Goal: Task Accomplishment & Management: Use online tool/utility

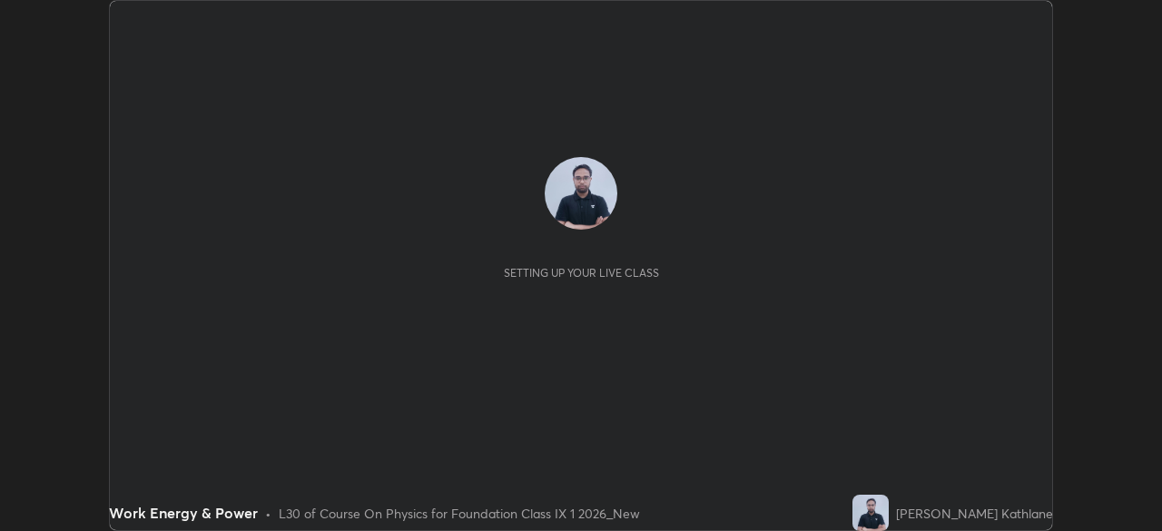
scroll to position [531, 1161]
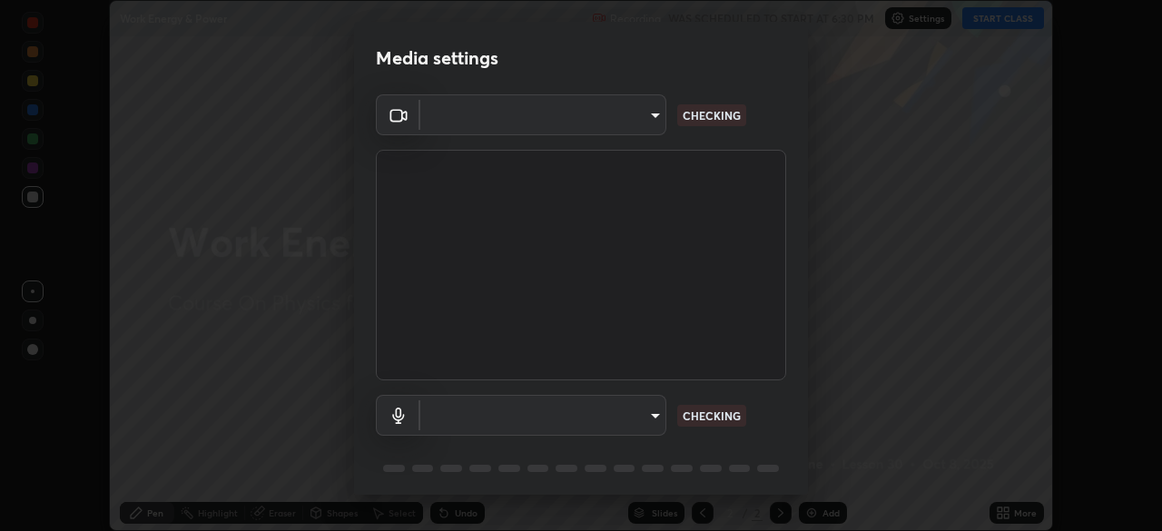
type input "991f874612634fb740a7a2eac7f11ca4c5c922d1b60a0f6e912d77df464512fb"
type input "default"
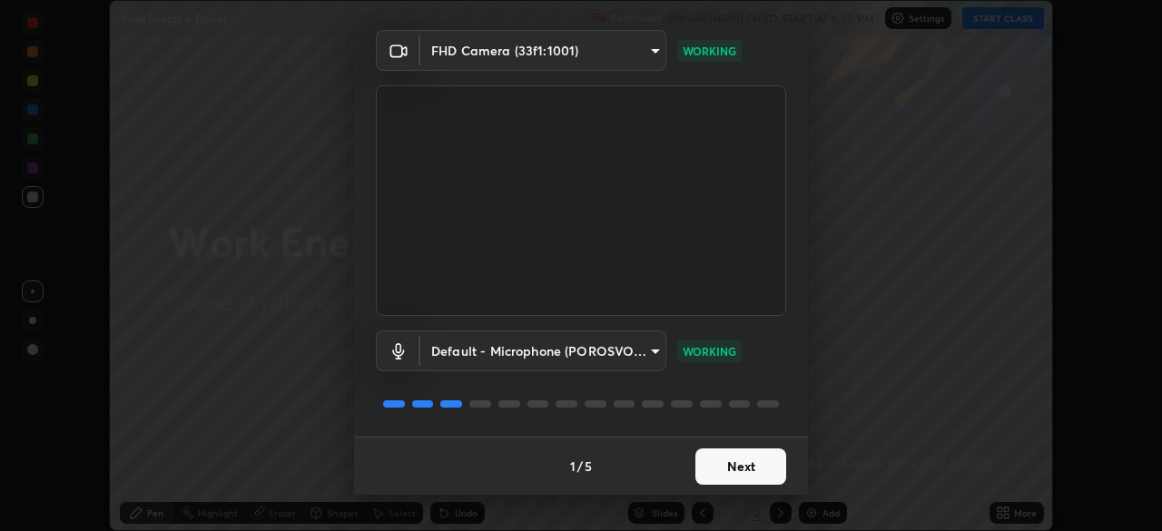
click at [707, 466] on button "Next" at bounding box center [740, 466] width 91 height 36
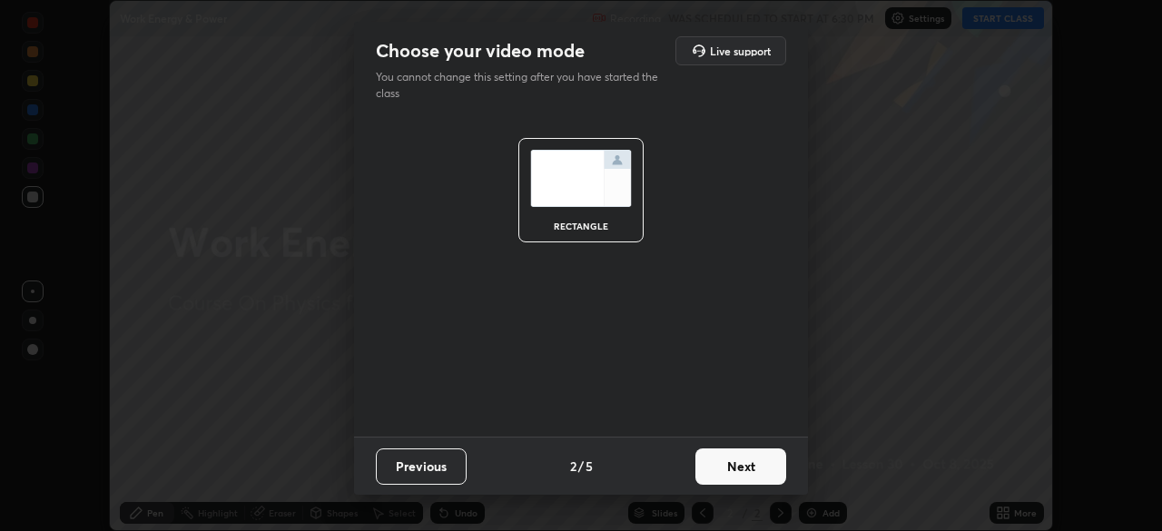
scroll to position [0, 0]
click at [721, 461] on button "Next" at bounding box center [740, 466] width 91 height 36
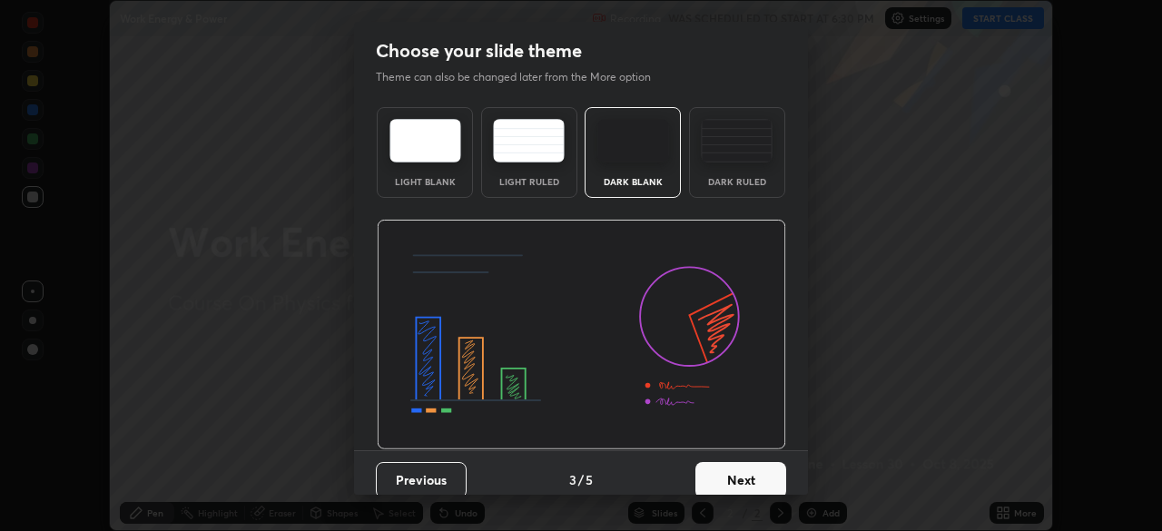
click at [720, 167] on div "Dark Ruled" at bounding box center [737, 152] width 96 height 91
click at [709, 477] on button "Next" at bounding box center [740, 480] width 91 height 36
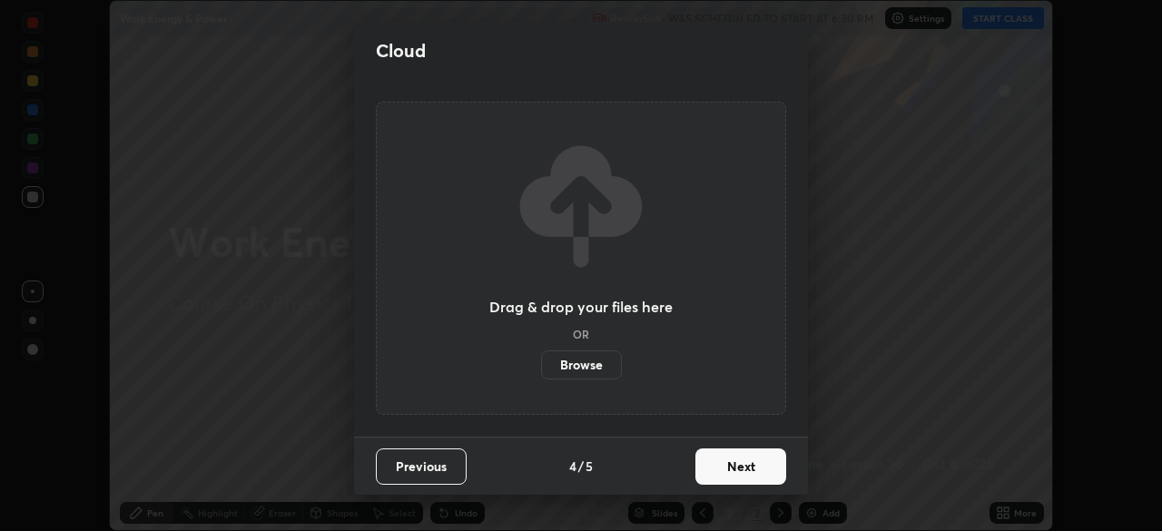
click at [705, 467] on button "Next" at bounding box center [740, 466] width 91 height 36
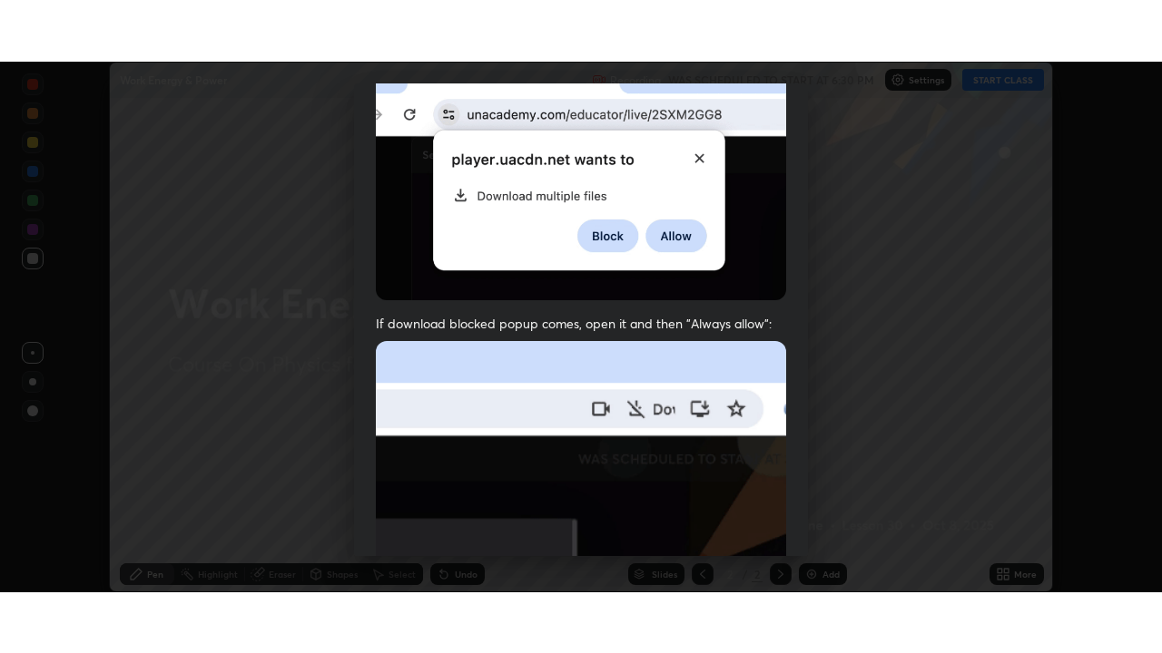
scroll to position [435, 0]
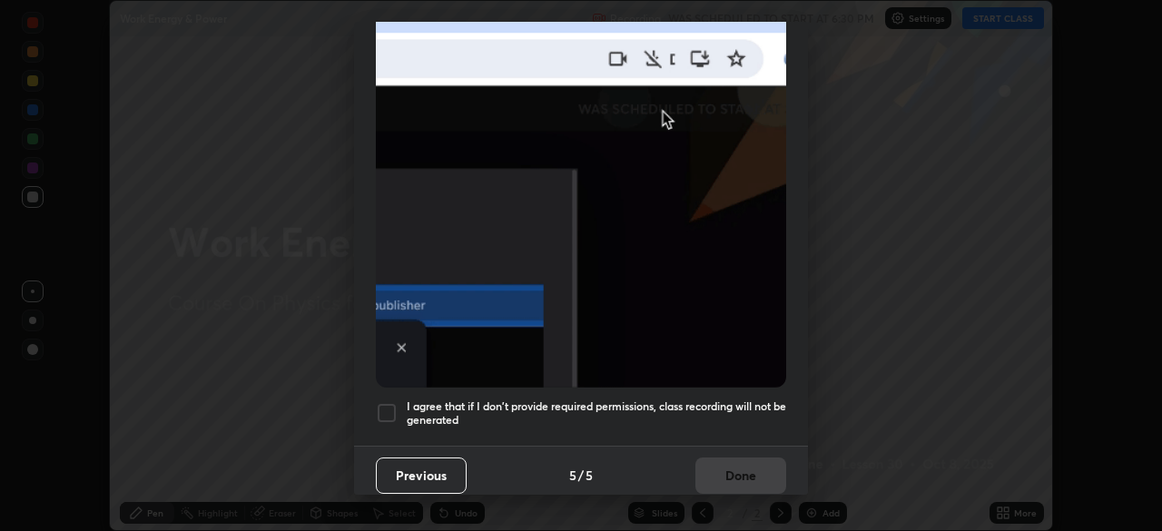
click at [684, 402] on h5 "I agree that if I don't provide required permissions, class recording will not …" at bounding box center [596, 413] width 379 height 28
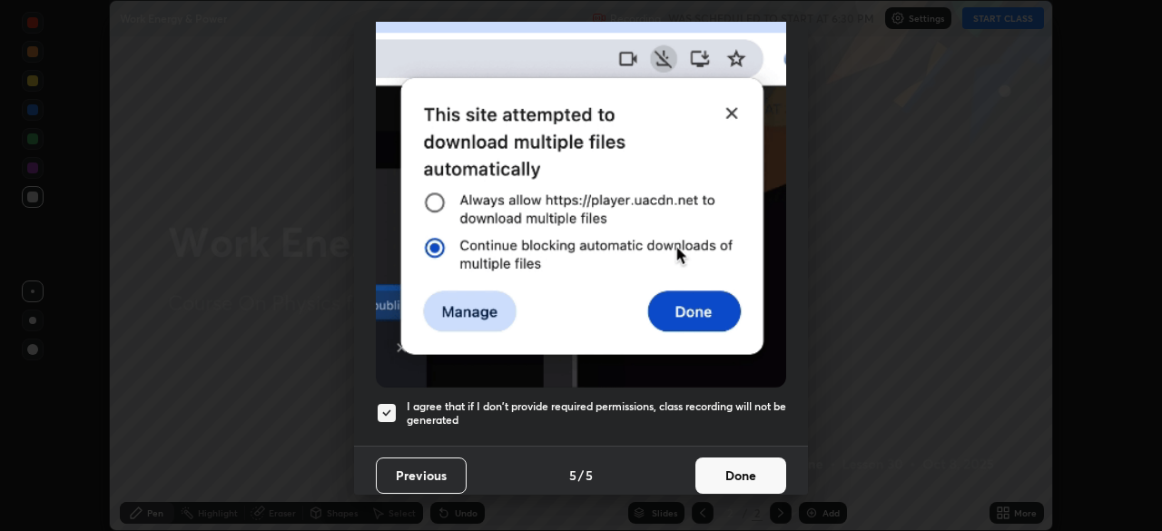
click at [713, 461] on button "Done" at bounding box center [740, 475] width 91 height 36
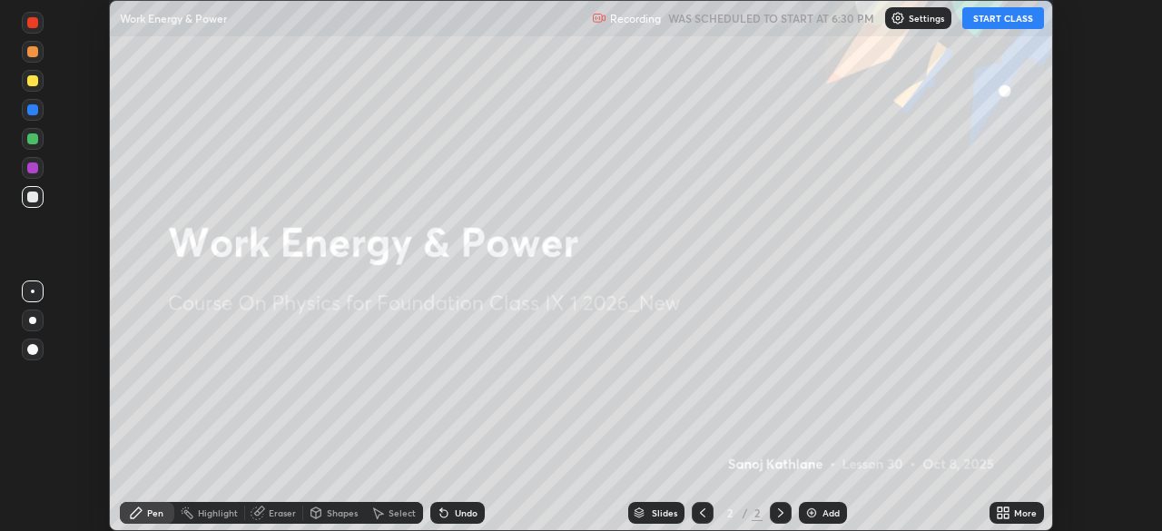
click at [985, 21] on button "START CLASS" at bounding box center [1003, 18] width 82 height 22
click at [998, 514] on icon at bounding box center [999, 516] width 5 height 5
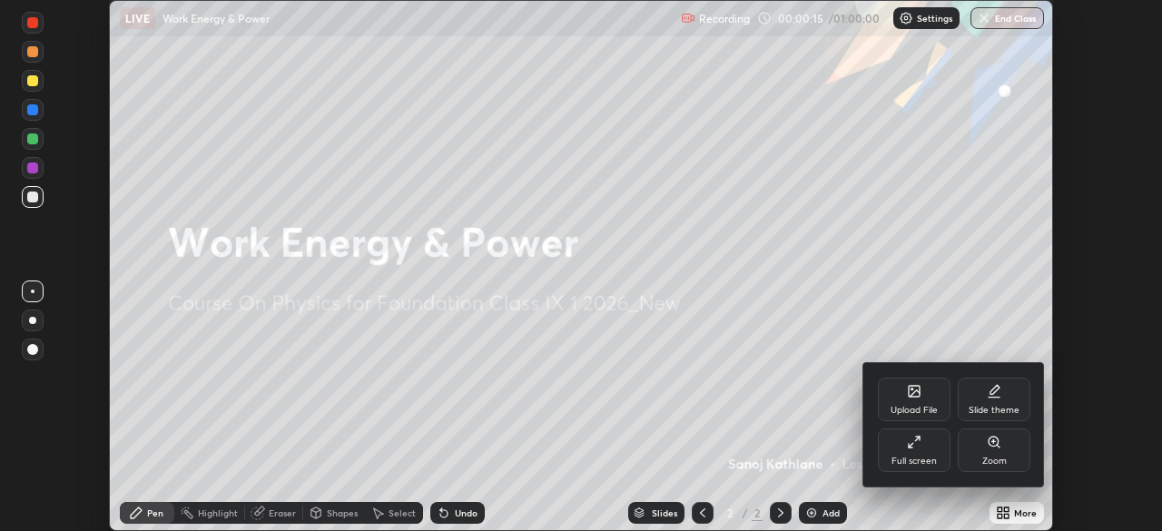
click at [916, 411] on div "Upload File" at bounding box center [913, 410] width 47 height 9
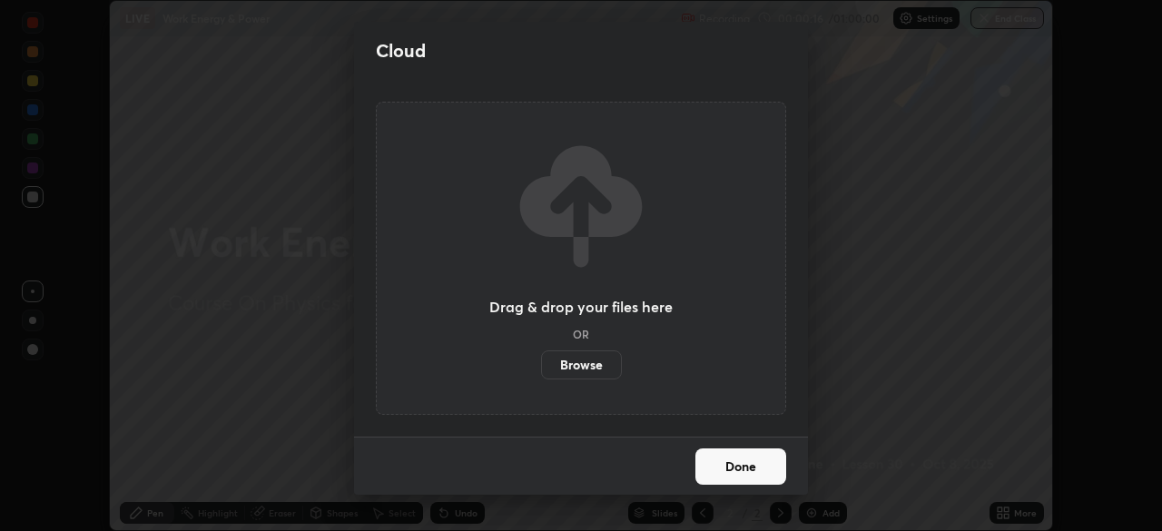
click at [580, 362] on label "Browse" at bounding box center [581, 364] width 81 height 29
click at [541, 362] on input "Browse" at bounding box center [541, 364] width 0 height 29
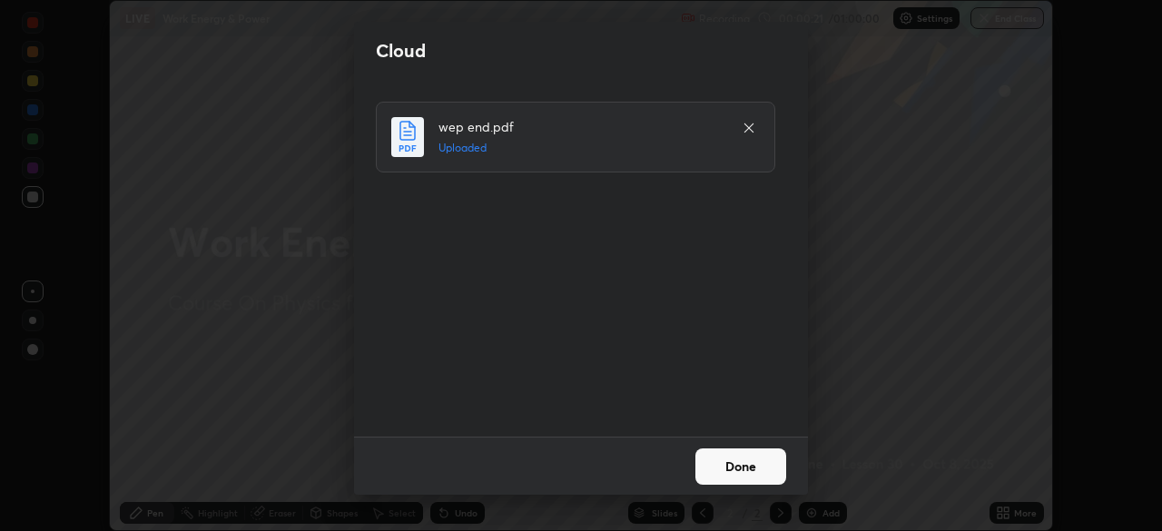
click at [727, 466] on button "Done" at bounding box center [740, 466] width 91 height 36
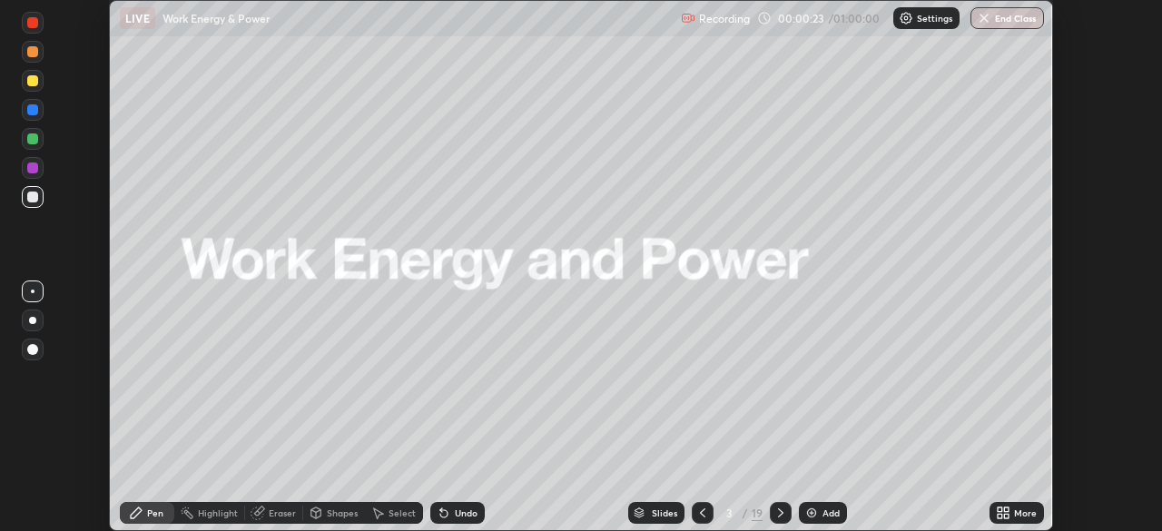
click at [1010, 510] on div "More" at bounding box center [1016, 513] width 54 height 22
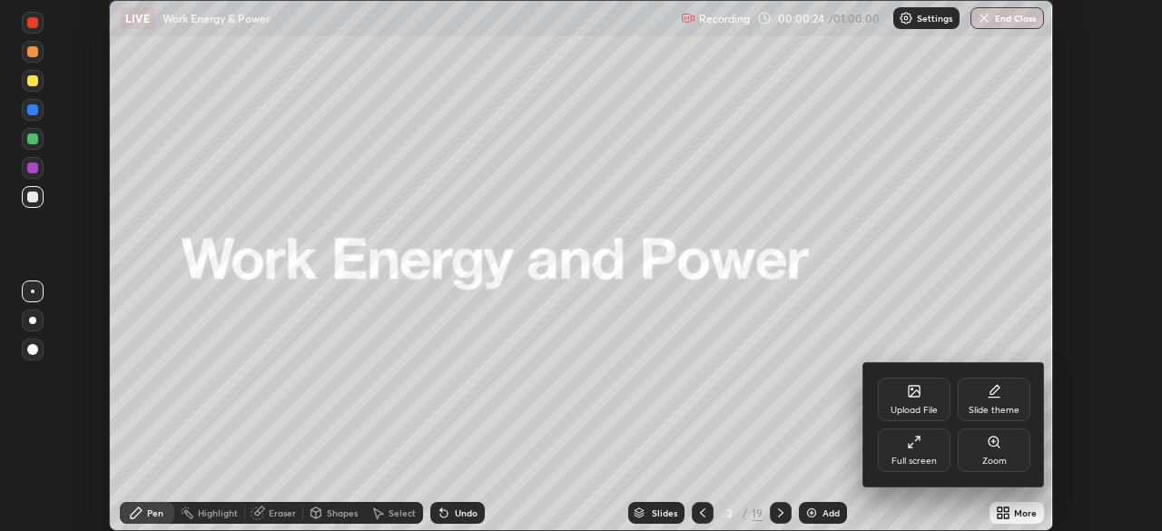
click at [909, 447] on icon at bounding box center [910, 446] width 4 height 4
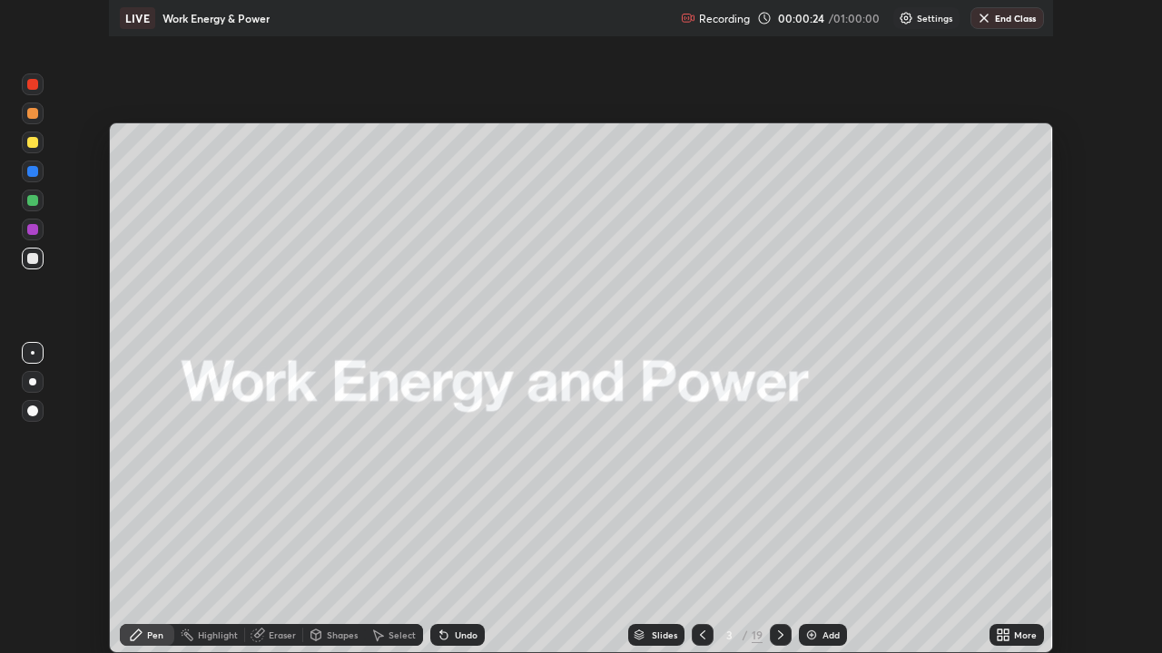
scroll to position [653, 1162]
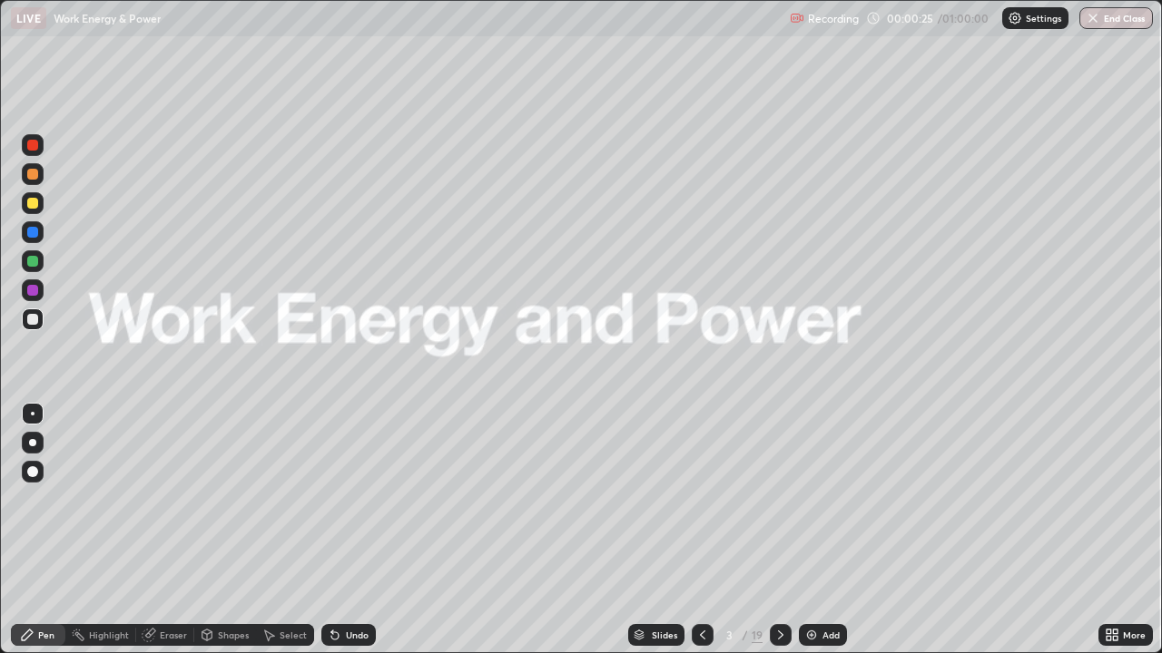
click at [770, 530] on div at bounding box center [781, 635] width 22 height 22
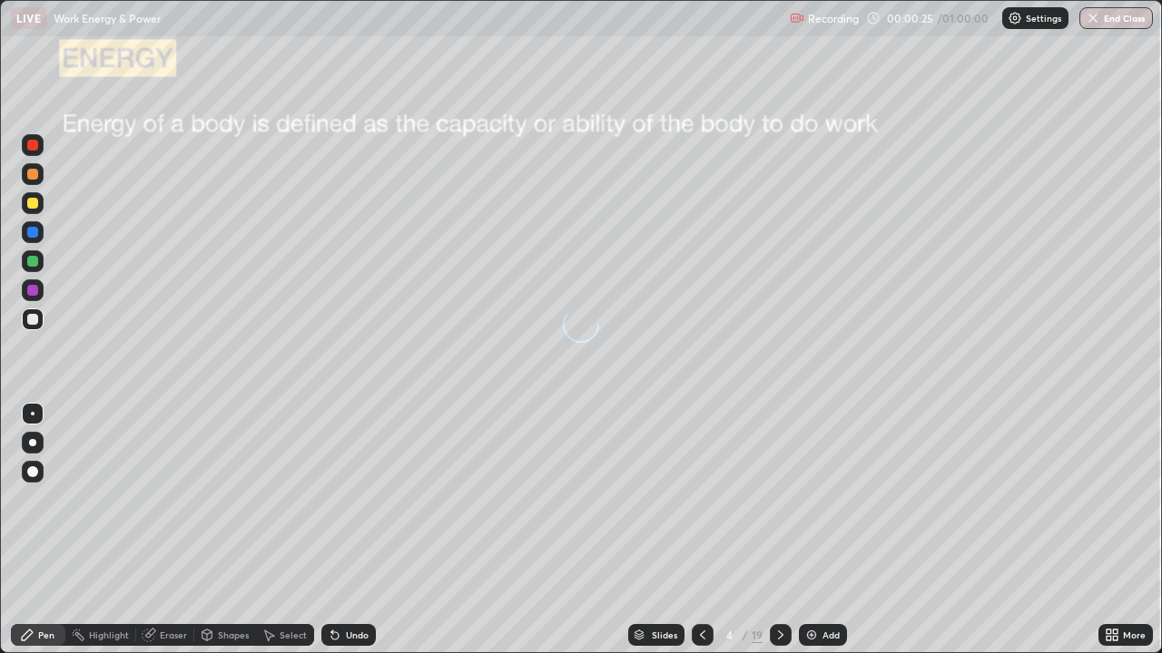
click at [770, 530] on div at bounding box center [781, 635] width 22 height 22
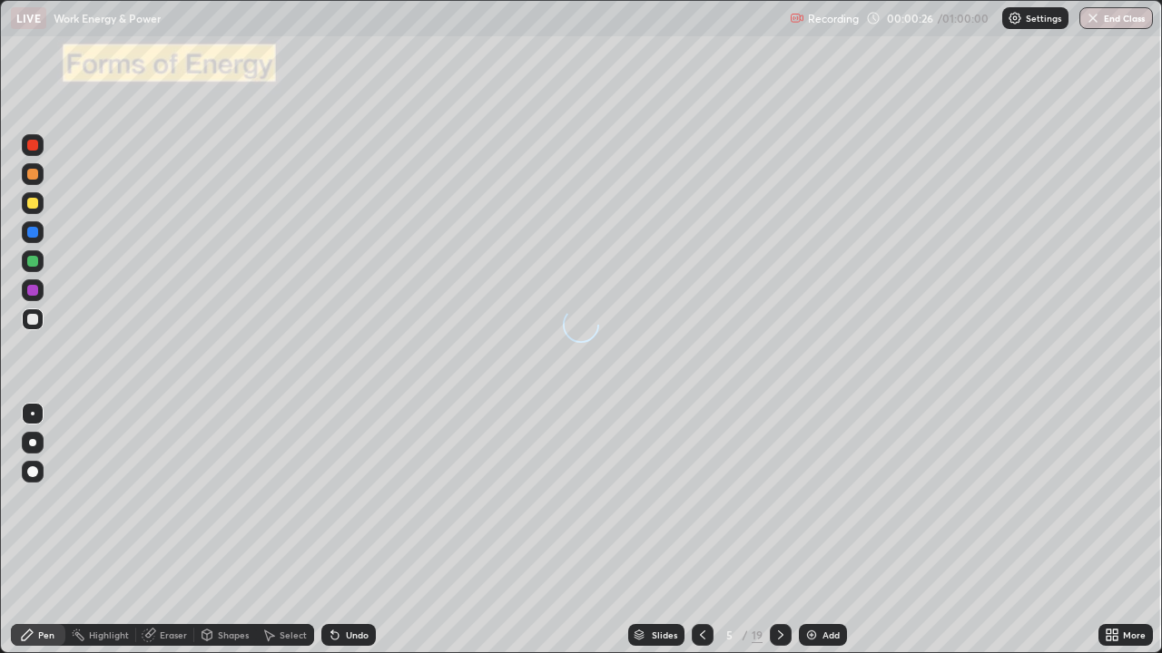
click at [770, 530] on div at bounding box center [781, 635] width 22 height 22
click at [779, 530] on icon at bounding box center [780, 635] width 15 height 15
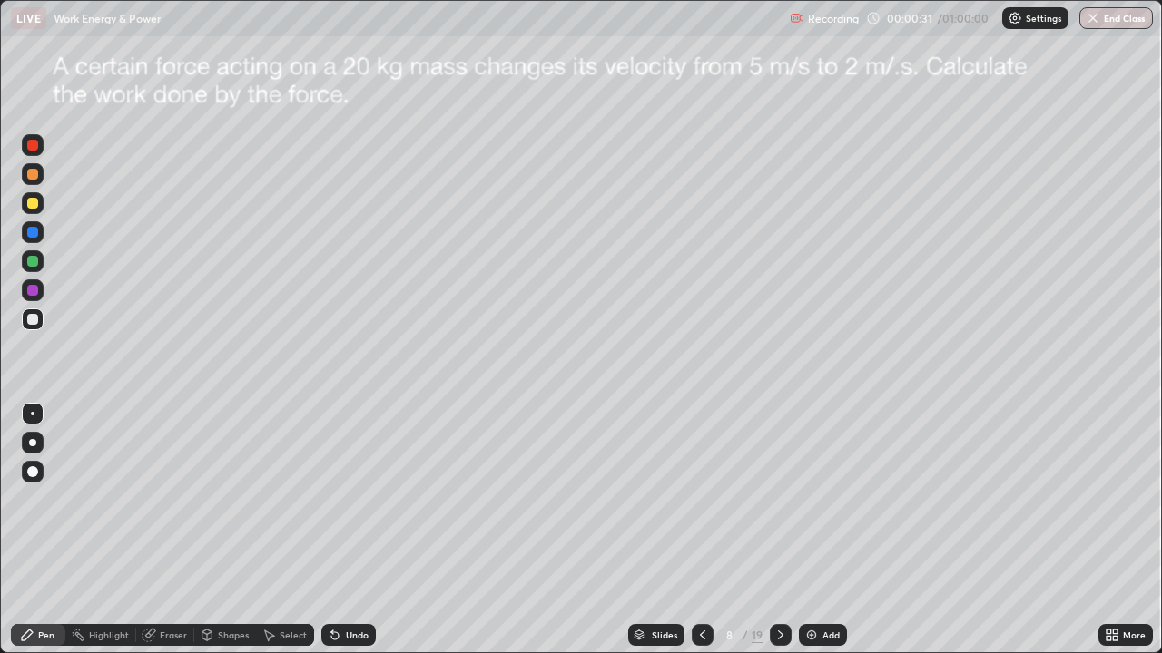
click at [770, 530] on div at bounding box center [781, 635] width 22 height 22
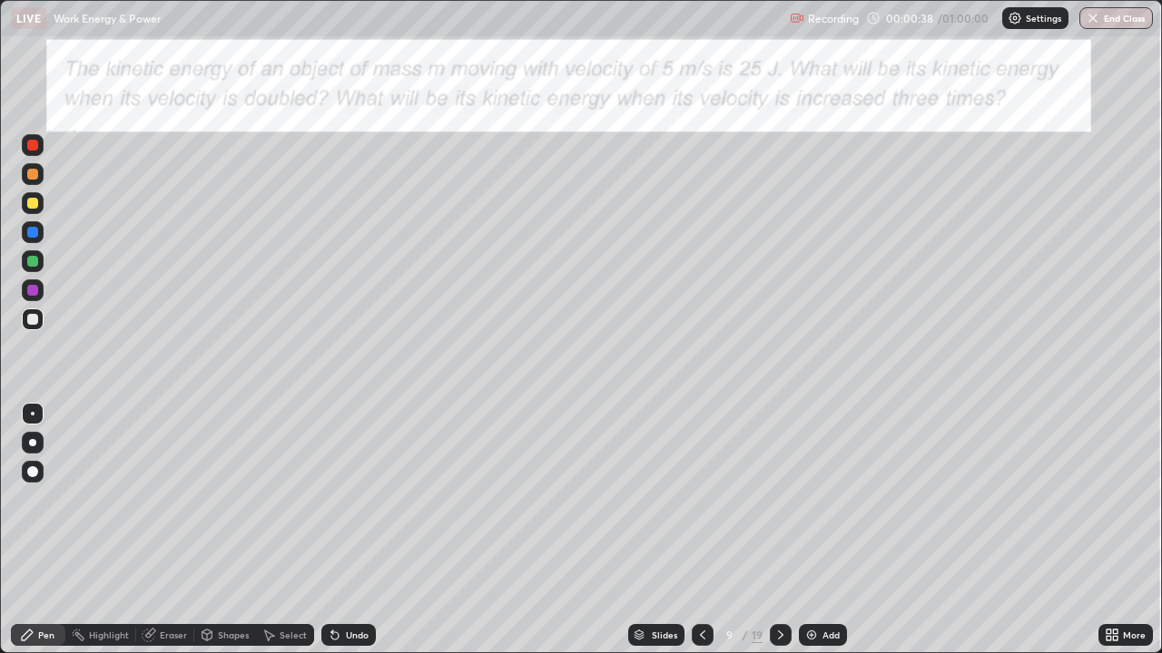
click at [780, 530] on icon at bounding box center [780, 635] width 15 height 15
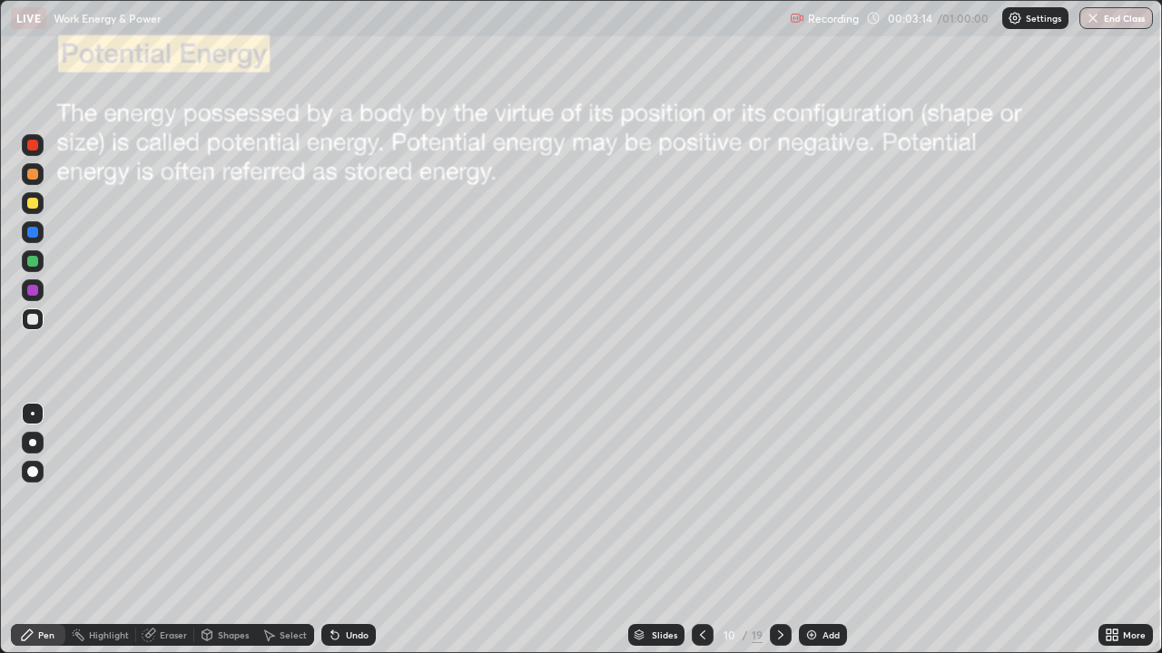
click at [32, 319] on div at bounding box center [32, 319] width 11 height 11
click at [770, 530] on div at bounding box center [781, 635] width 22 height 22
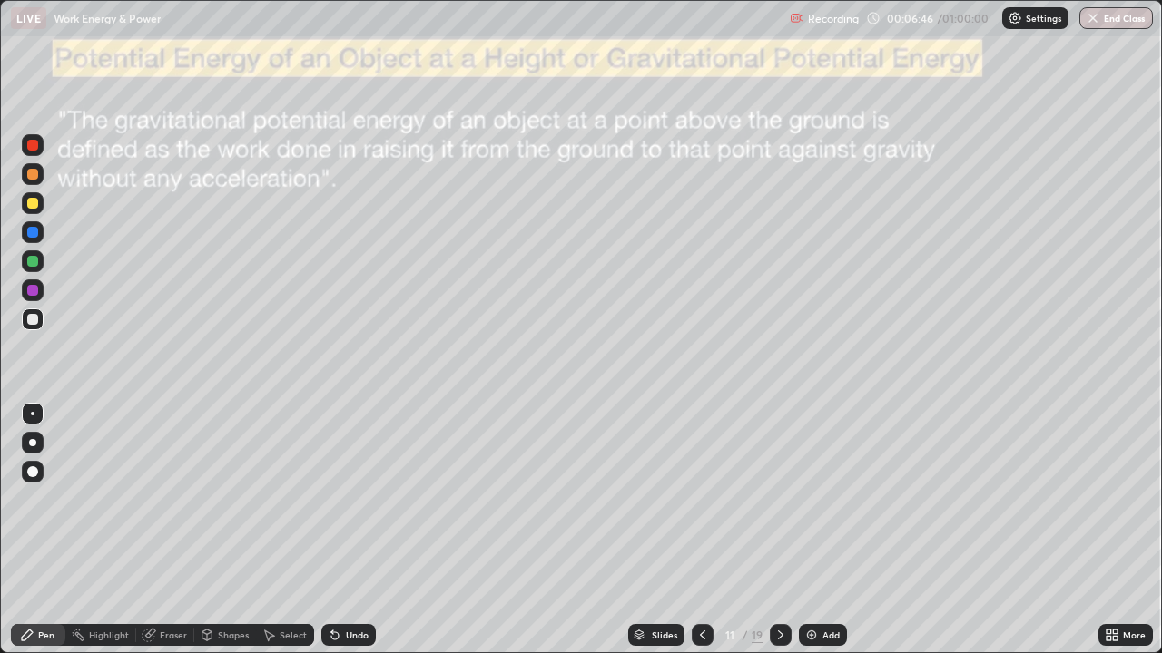
click at [699, 530] on icon at bounding box center [702, 635] width 15 height 15
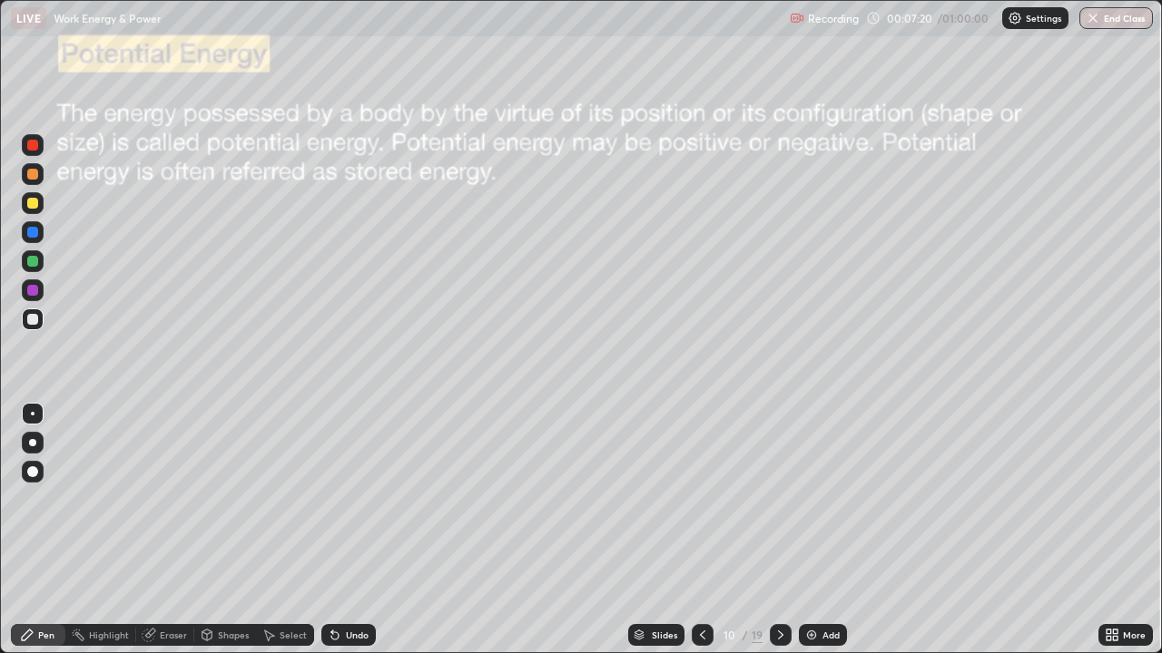
click at [780, 530] on icon at bounding box center [780, 635] width 15 height 15
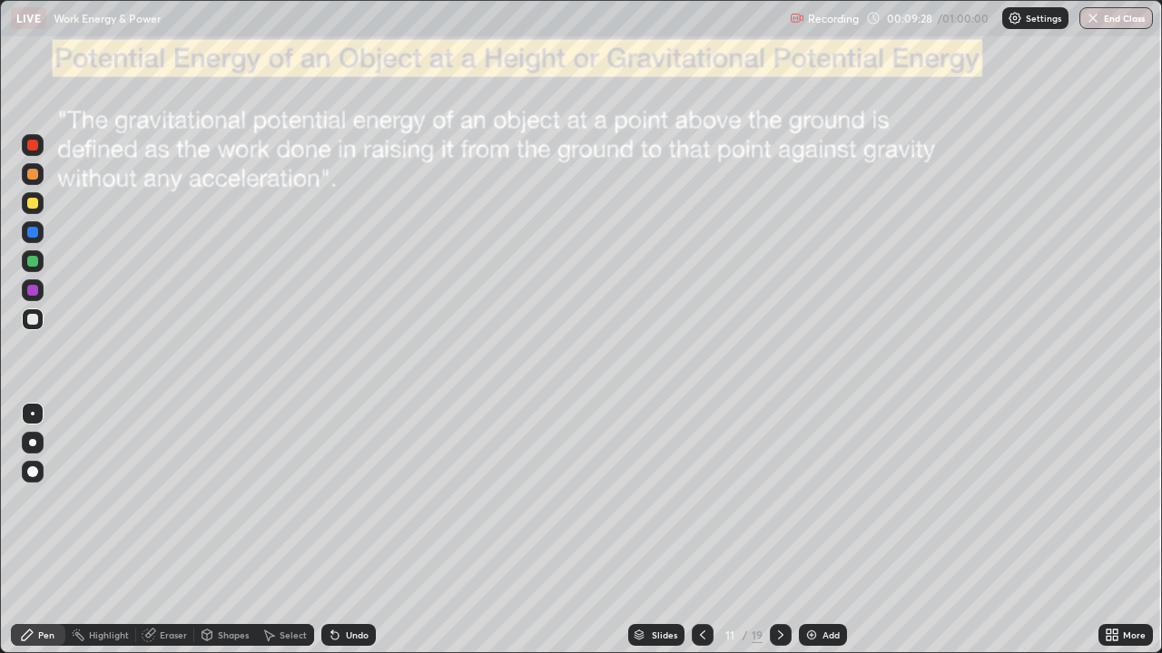
click at [33, 443] on div at bounding box center [32, 442] width 7 height 7
click at [32, 444] on div at bounding box center [32, 442] width 7 height 7
click at [349, 530] on div "Undo" at bounding box center [357, 635] width 23 height 9
click at [39, 443] on div at bounding box center [33, 443] width 22 height 22
click at [31, 315] on div at bounding box center [32, 319] width 11 height 11
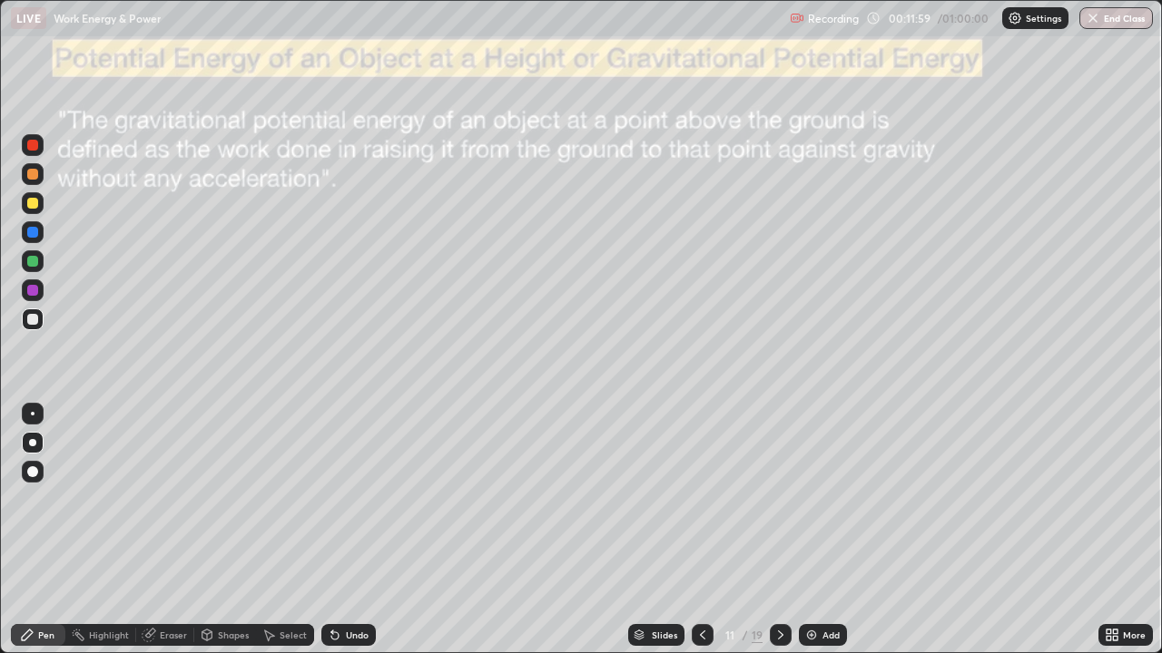
click at [34, 314] on div at bounding box center [32, 319] width 11 height 11
click at [34, 291] on div at bounding box center [32, 290] width 11 height 11
click at [32, 292] on div at bounding box center [32, 290] width 11 height 11
click at [280, 530] on div "Select" at bounding box center [285, 635] width 58 height 22
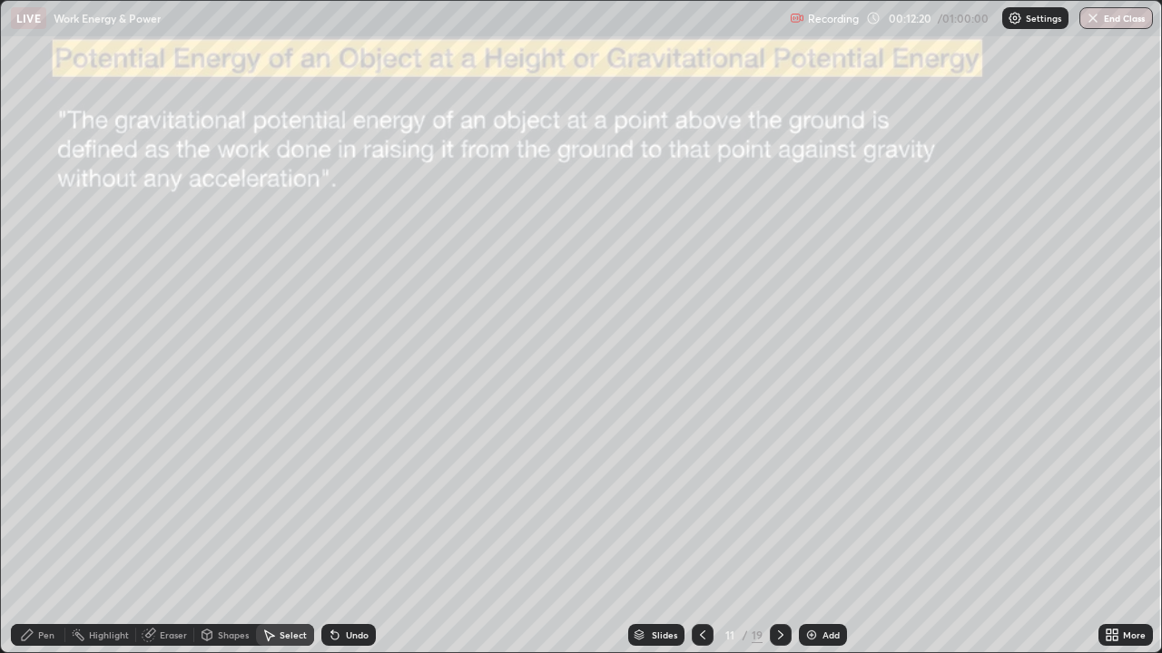
click at [173, 530] on div "Eraser" at bounding box center [165, 635] width 58 height 22
click at [36, 530] on div "Pen" at bounding box center [38, 635] width 54 height 22
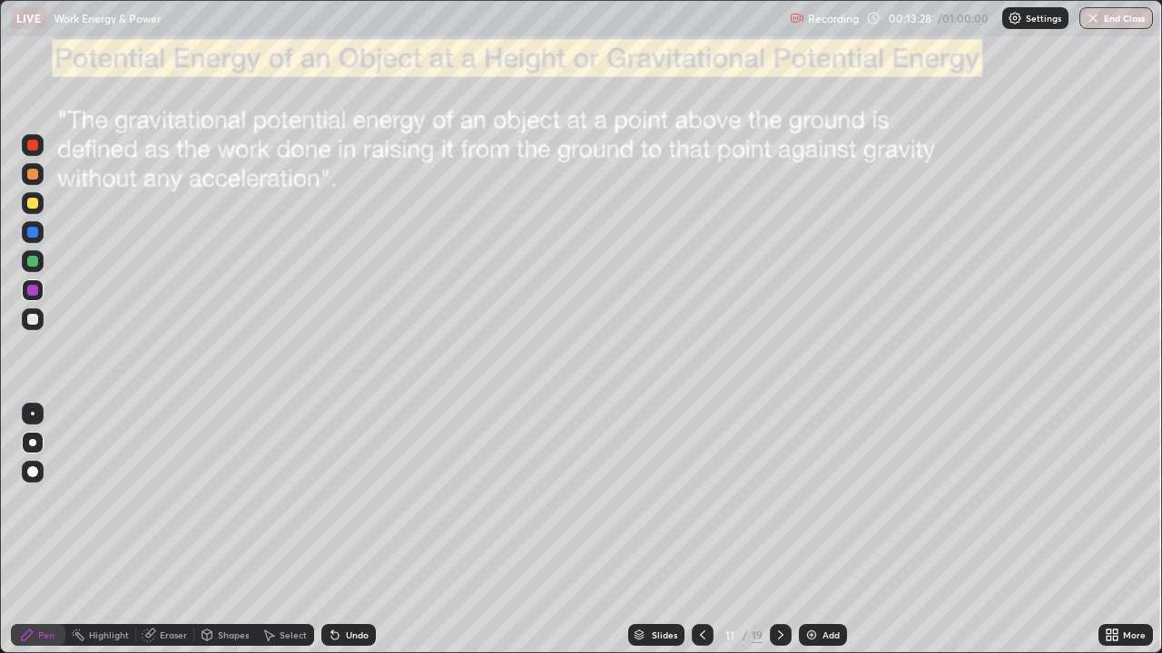
click at [274, 530] on icon at bounding box center [268, 635] width 15 height 15
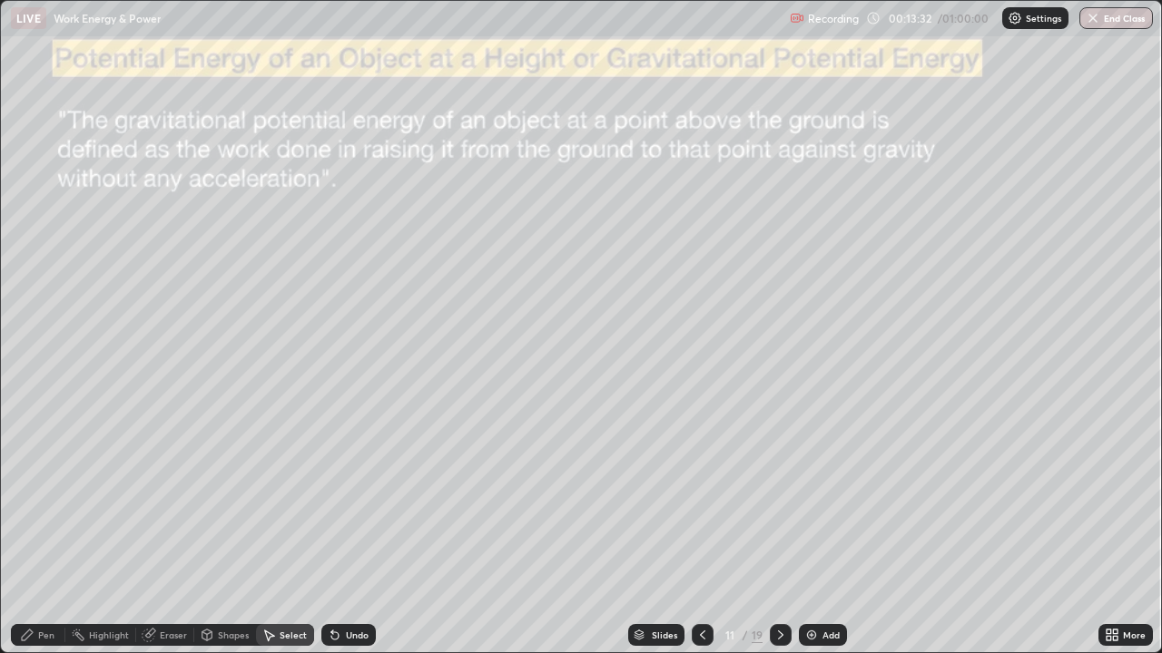
click at [280, 530] on div "Select" at bounding box center [285, 635] width 58 height 22
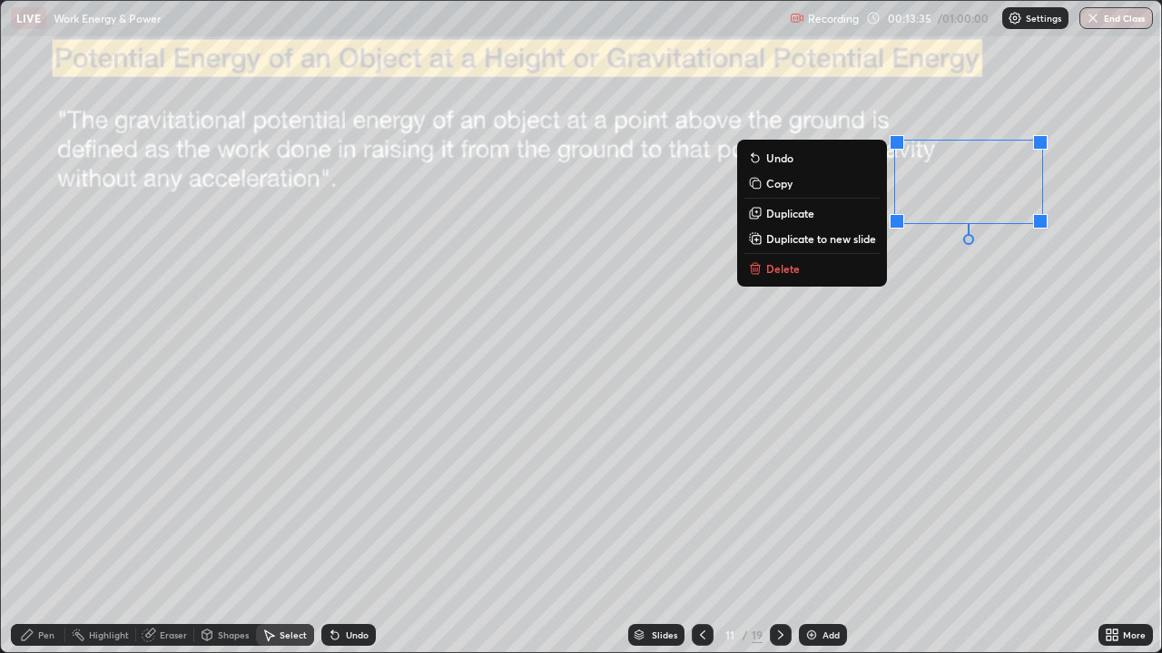
click at [788, 276] on p "Delete" at bounding box center [783, 268] width 34 height 15
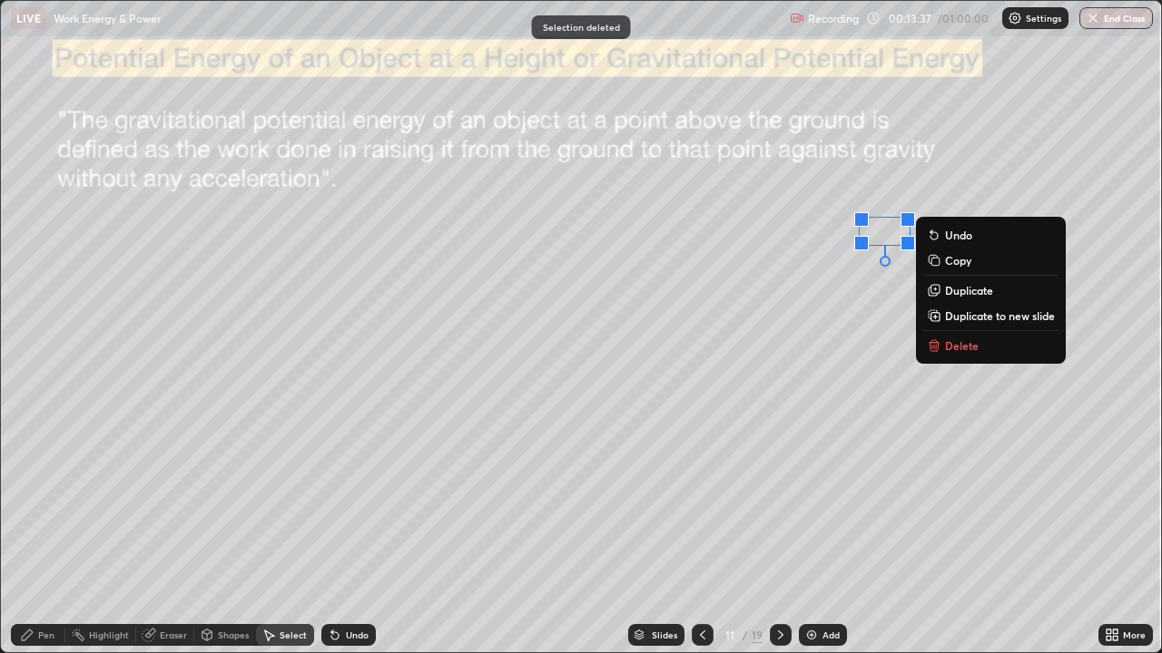
click at [957, 347] on p "Delete" at bounding box center [962, 346] width 34 height 15
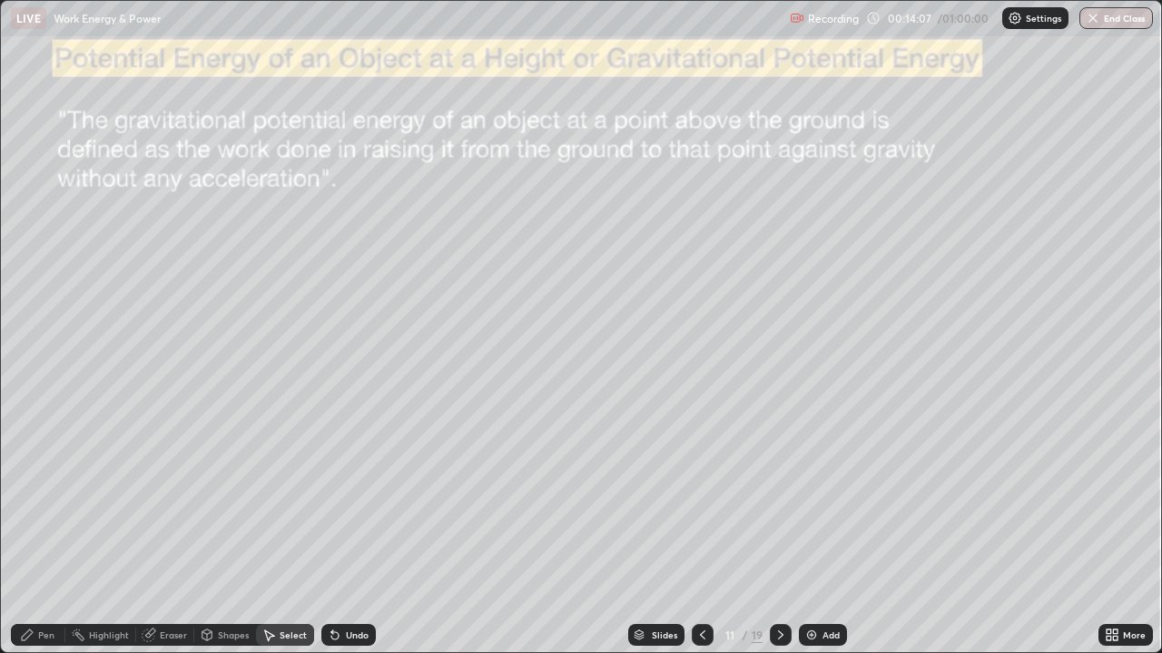
click at [280, 530] on div "Select" at bounding box center [293, 635] width 27 height 9
click at [582, 530] on div "0 ° Undo Copy Duplicate Duplicate to new slide Delete" at bounding box center [581, 327] width 1160 height 652
click at [45, 530] on div "Pen" at bounding box center [38, 635] width 54 height 22
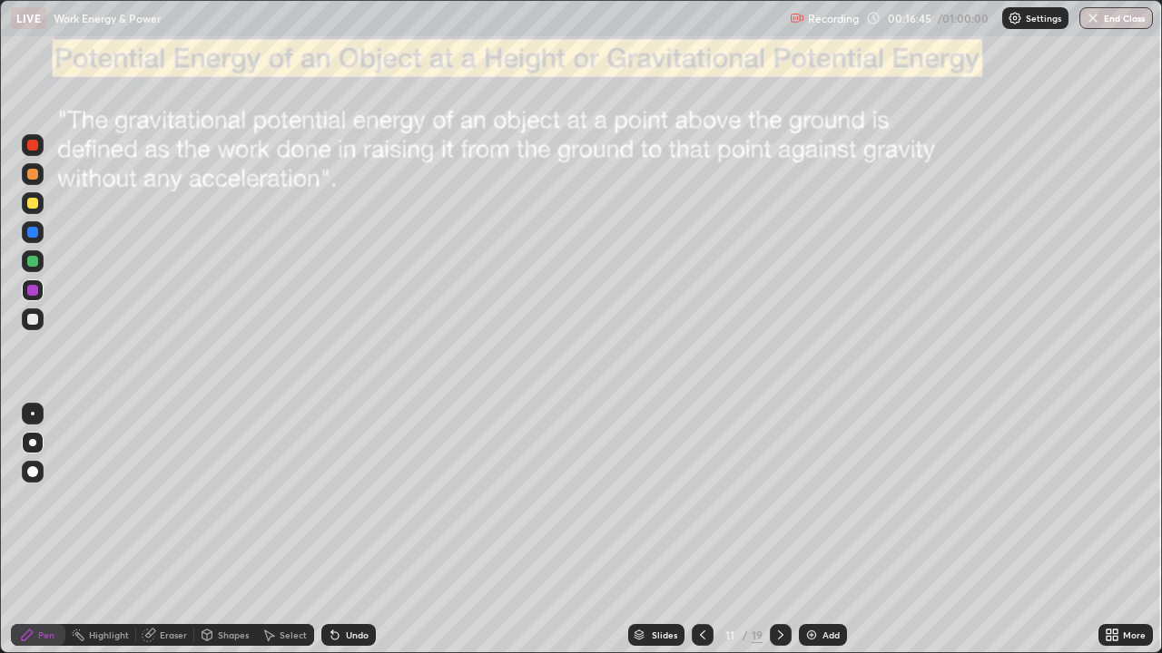
click at [779, 530] on icon at bounding box center [780, 635] width 15 height 15
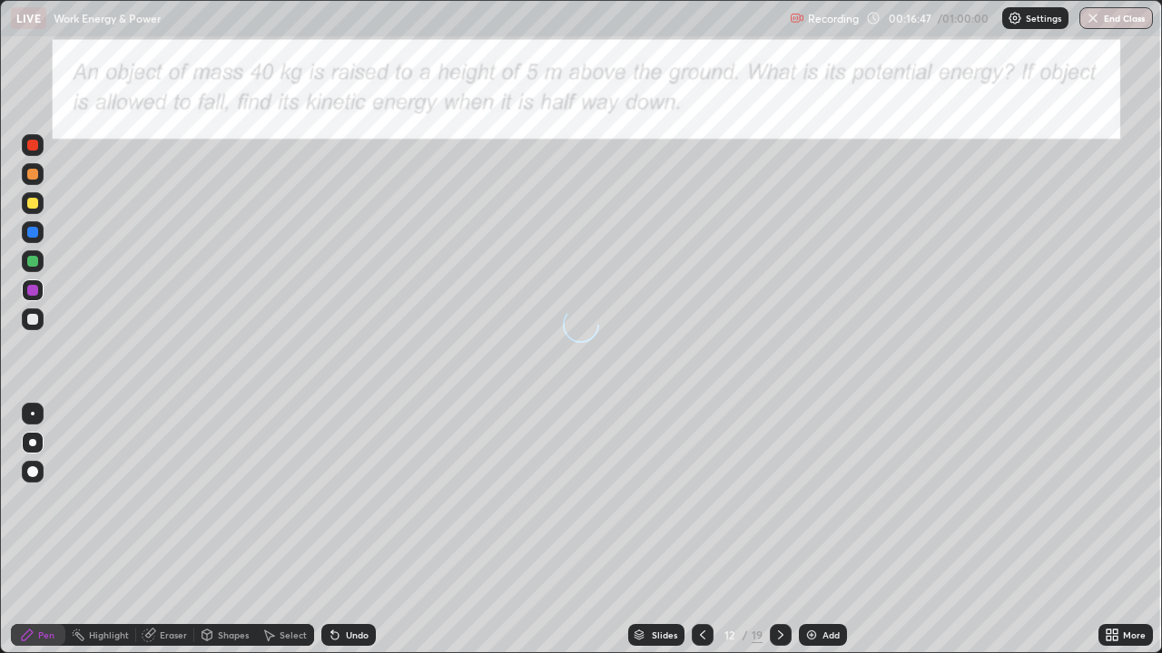
click at [707, 530] on div at bounding box center [703, 635] width 22 height 36
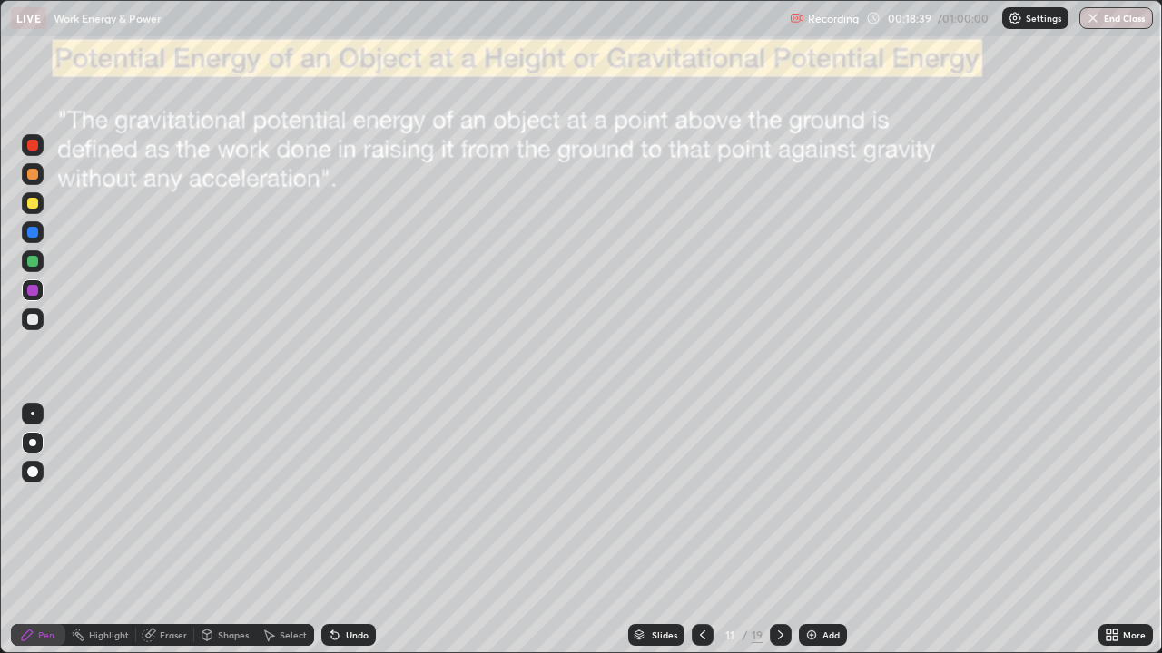
click at [771, 530] on div at bounding box center [781, 635] width 22 height 22
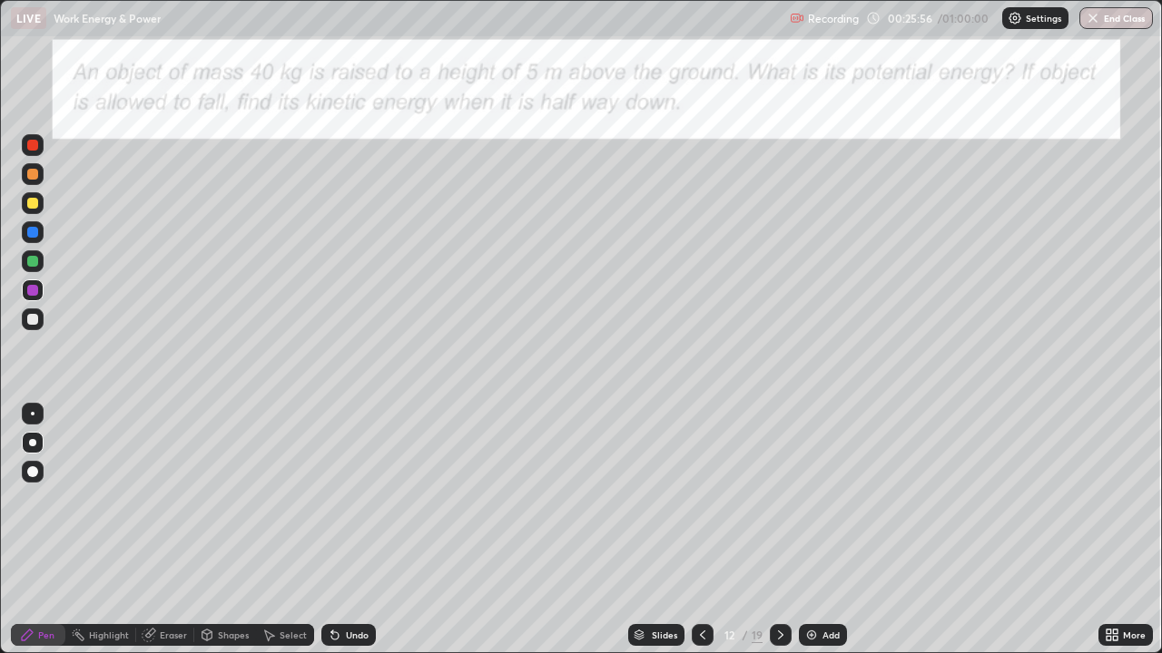
click at [777, 530] on icon at bounding box center [780, 635] width 15 height 15
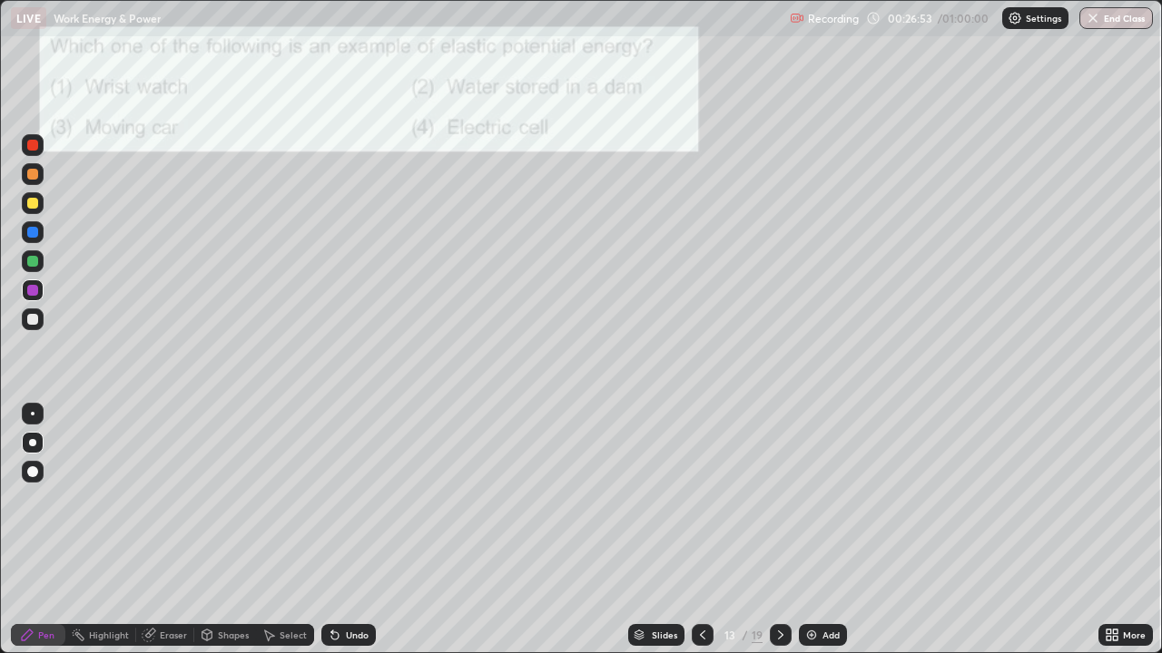
click at [789, 530] on div at bounding box center [781, 635] width 22 height 22
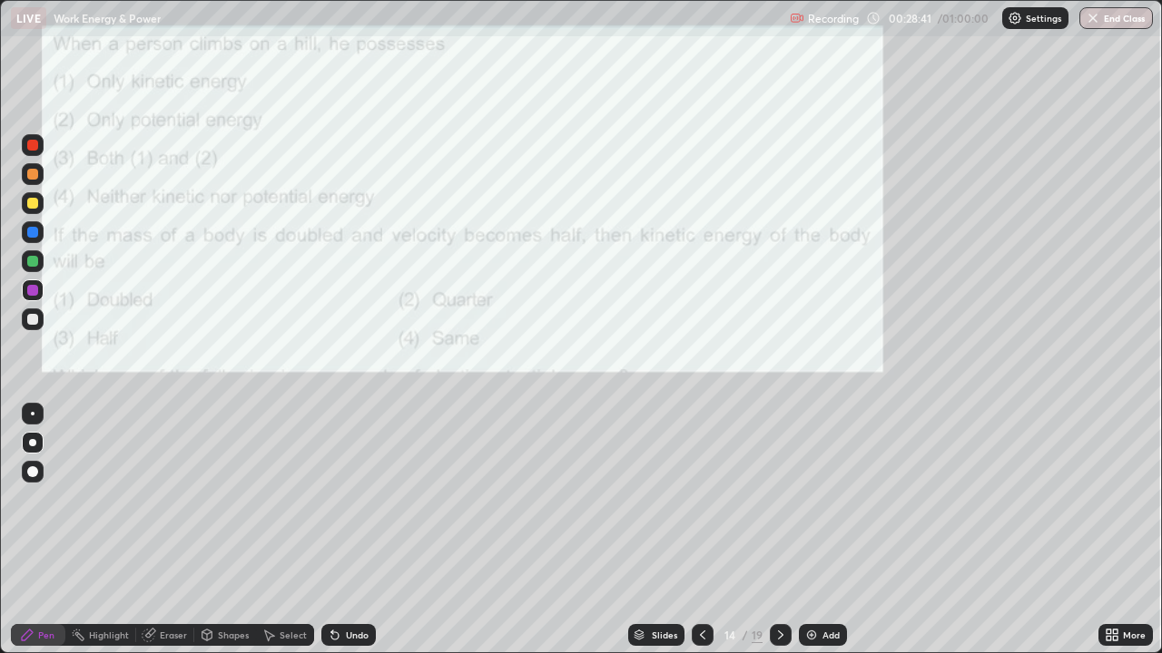
click at [290, 530] on div "Select" at bounding box center [293, 635] width 27 height 9
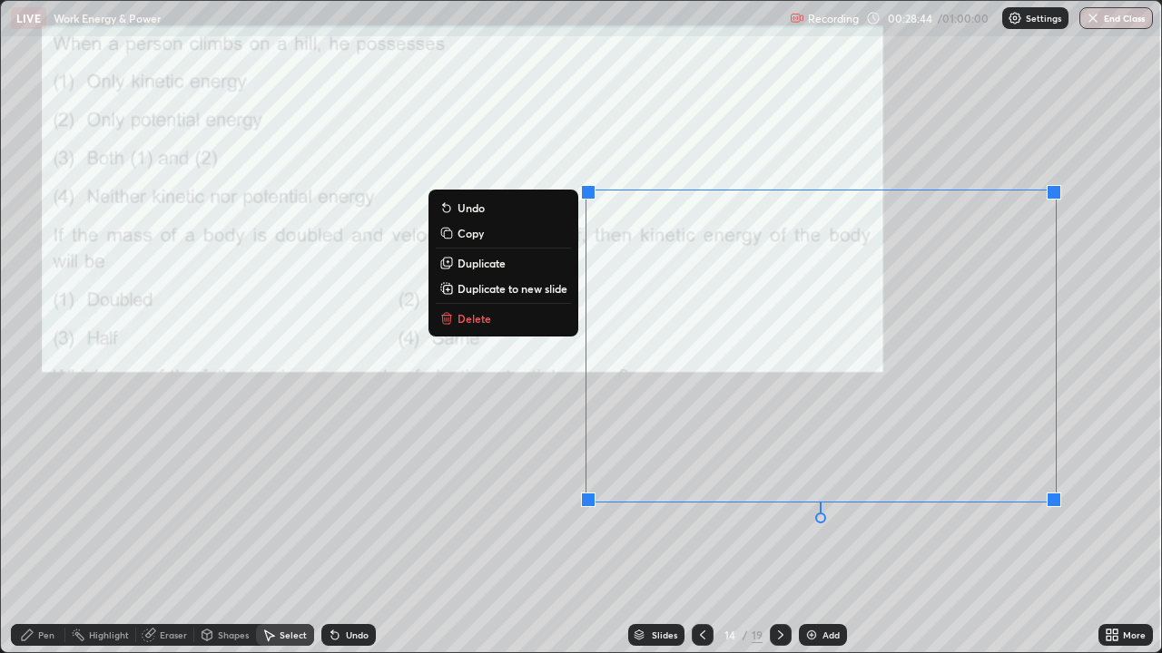
click at [484, 321] on p "Delete" at bounding box center [474, 318] width 34 height 15
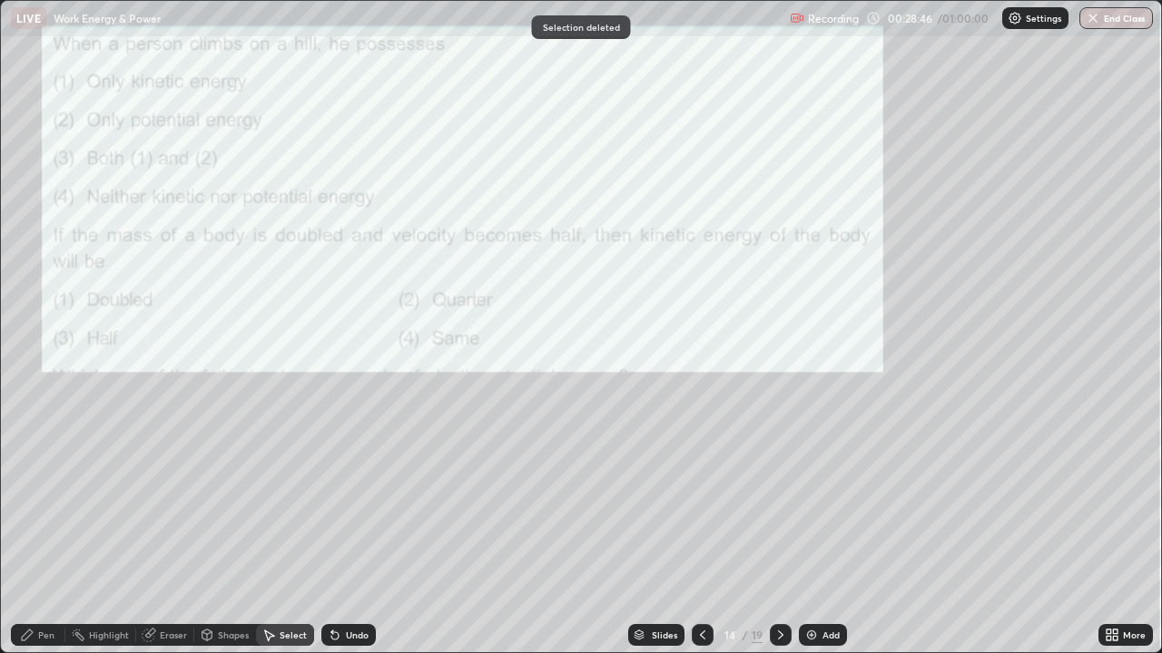
click at [29, 530] on icon at bounding box center [27, 635] width 11 height 11
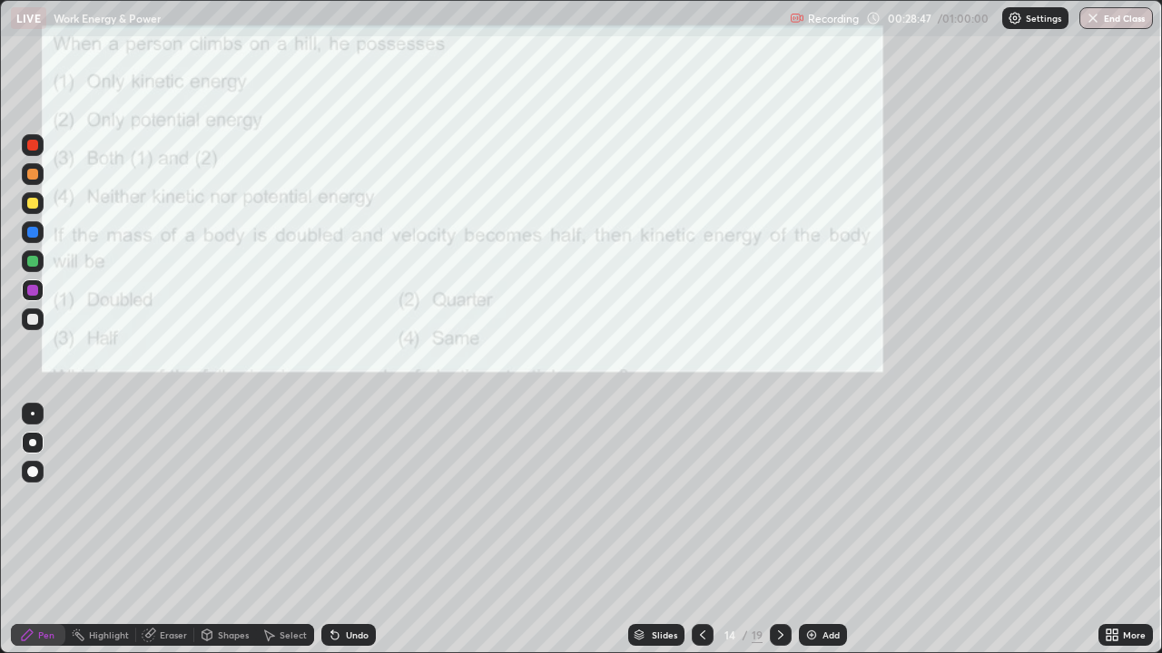
click at [31, 441] on div at bounding box center [32, 442] width 7 height 7
click at [33, 439] on div at bounding box center [32, 442] width 7 height 7
click at [34, 175] on div at bounding box center [32, 174] width 11 height 11
click at [28, 173] on div at bounding box center [32, 174] width 11 height 11
click at [780, 530] on icon at bounding box center [780, 635] width 15 height 15
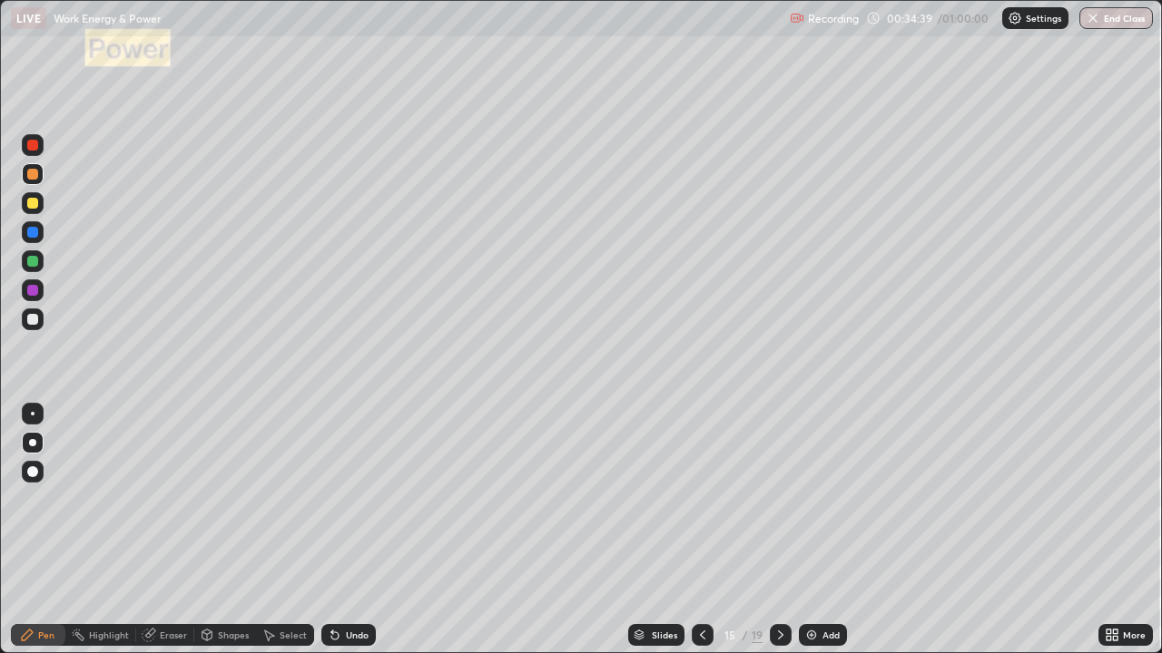
click at [353, 530] on div "Undo" at bounding box center [357, 635] width 23 height 9
click at [346, 530] on div "Undo" at bounding box center [357, 635] width 23 height 9
click at [348, 530] on div "Undo" at bounding box center [348, 635] width 54 height 22
click at [342, 530] on div "Undo" at bounding box center [348, 635] width 54 height 22
click at [346, 530] on div "Undo" at bounding box center [357, 635] width 23 height 9
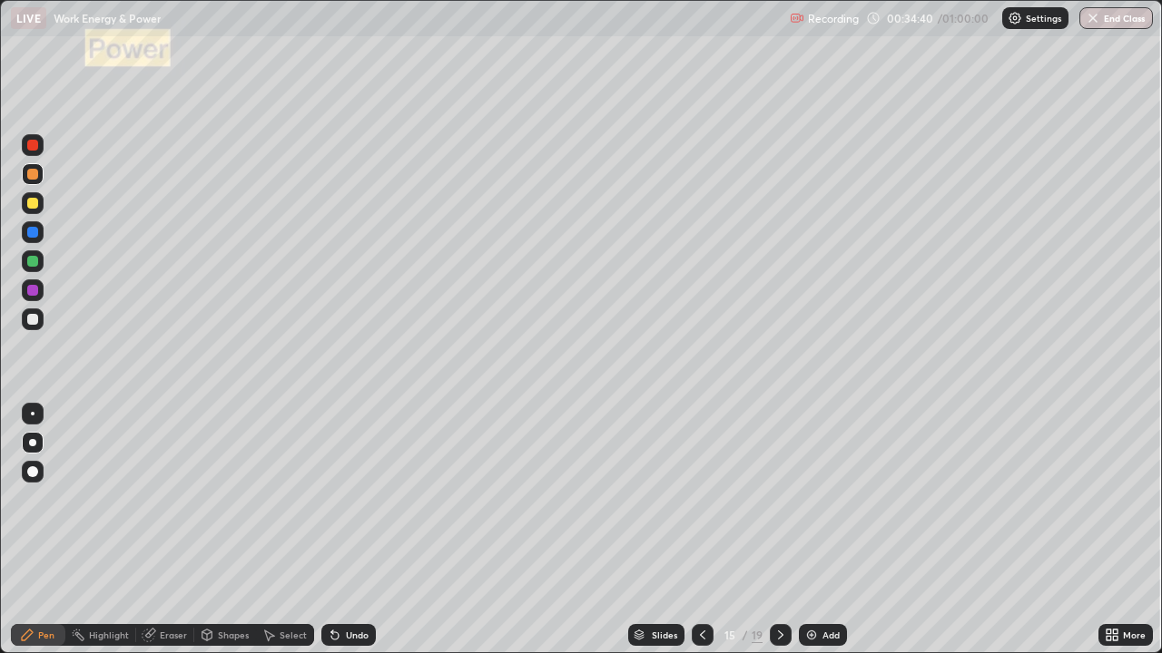
click at [346, 530] on div "Undo" at bounding box center [357, 635] width 23 height 9
click at [282, 530] on div "Select" at bounding box center [293, 635] width 27 height 9
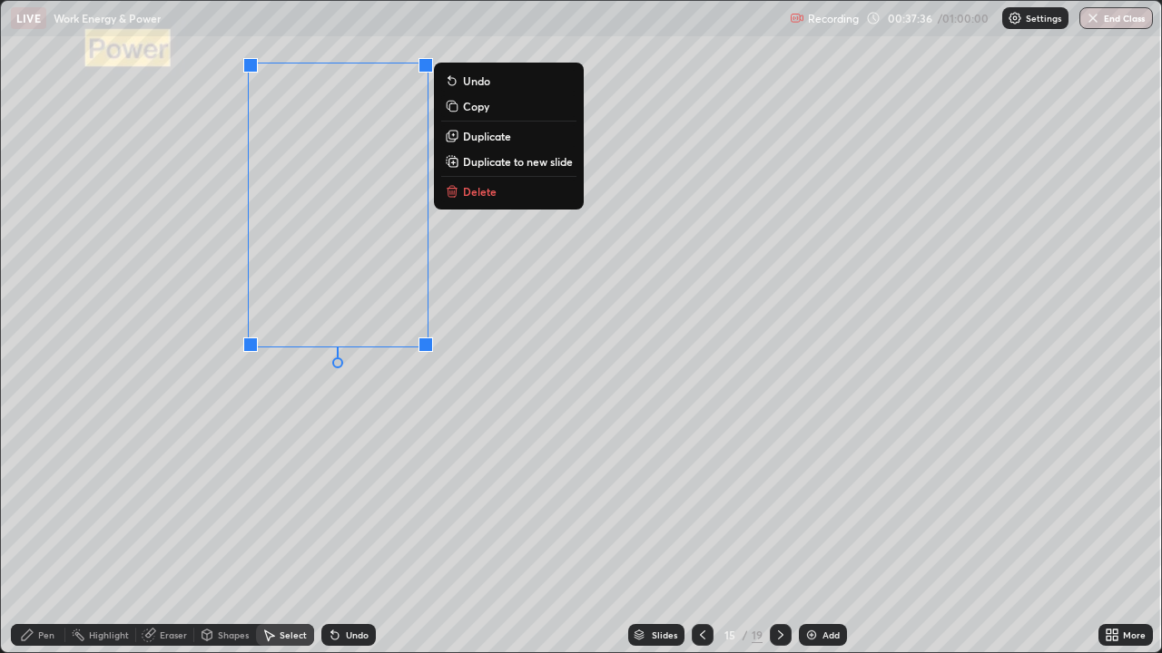
click at [469, 195] on p "Delete" at bounding box center [480, 191] width 34 height 15
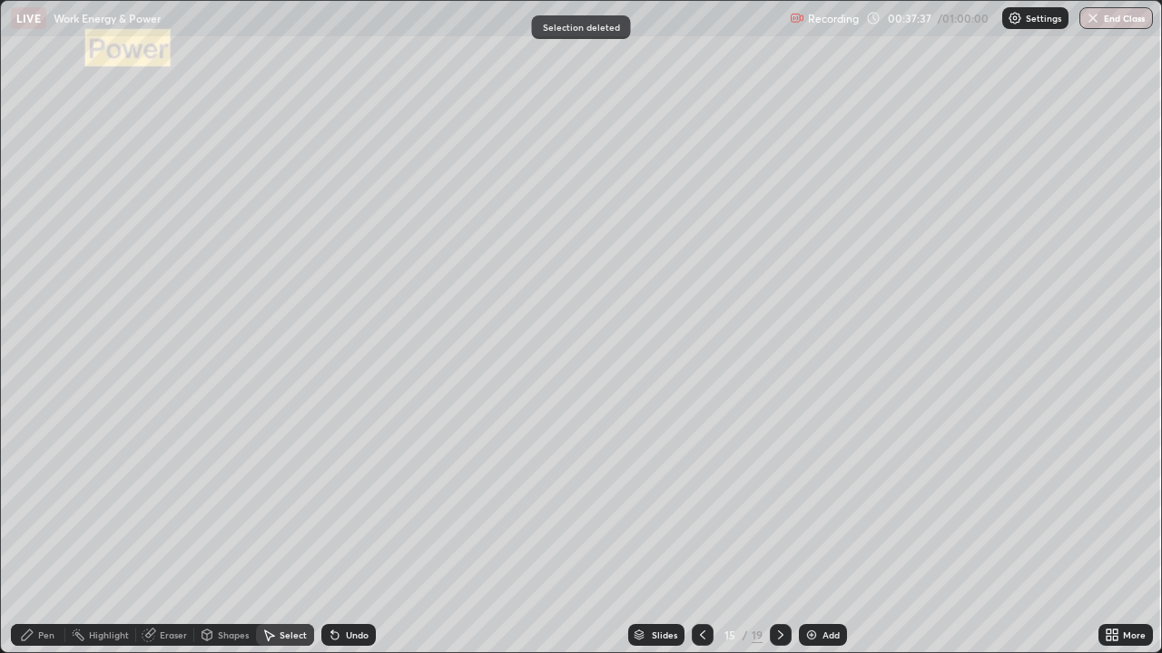
click at [34, 530] on icon at bounding box center [27, 635] width 15 height 15
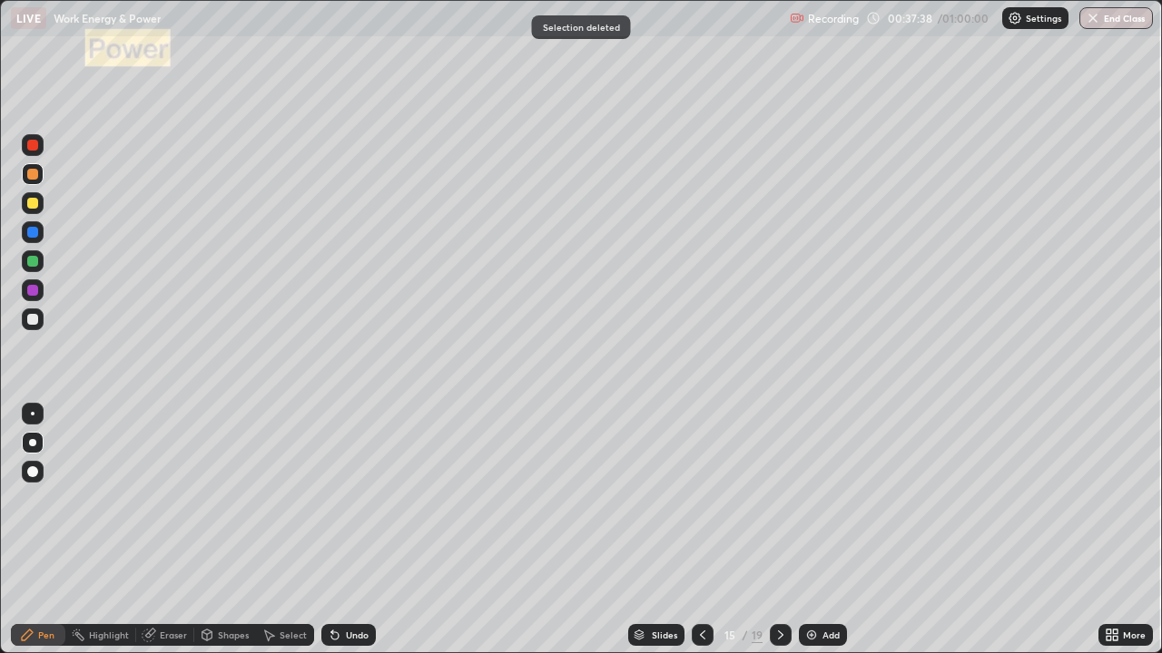
click at [36, 291] on div at bounding box center [32, 290] width 11 height 11
click at [813, 530] on div "Add" at bounding box center [823, 635] width 48 height 22
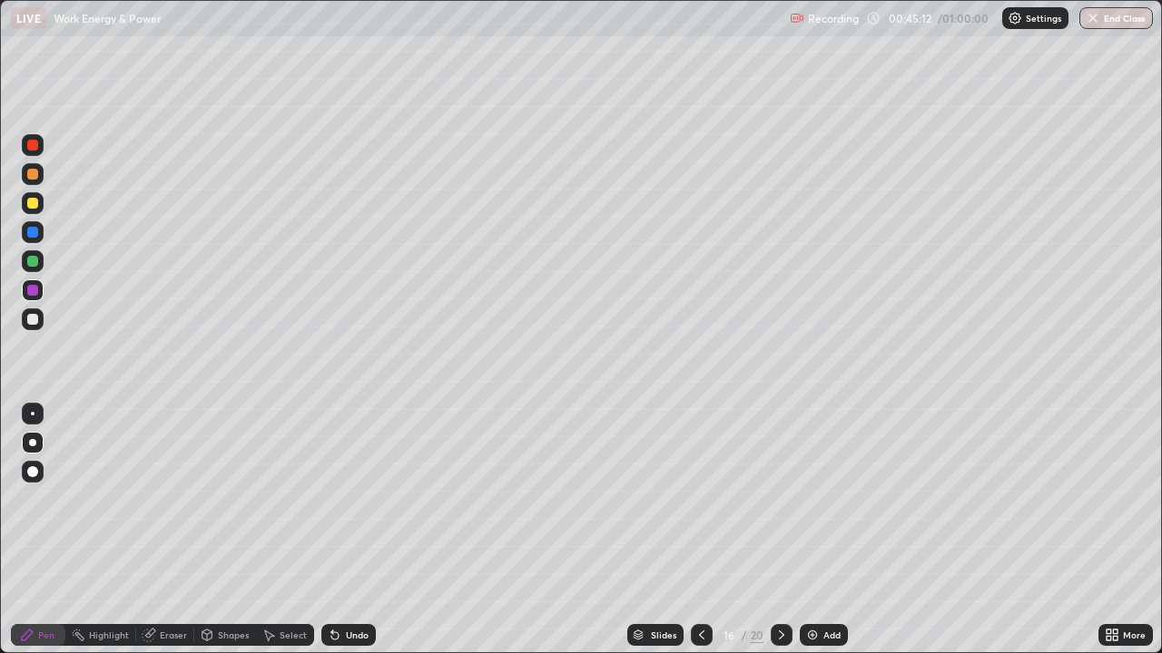
click at [354, 530] on div "Undo" at bounding box center [348, 635] width 54 height 22
click at [357, 530] on div "Undo" at bounding box center [348, 635] width 54 height 22
click at [358, 530] on div "Undo" at bounding box center [357, 635] width 23 height 9
click at [353, 530] on div "Undo" at bounding box center [357, 635] width 23 height 9
click at [347, 530] on div "Undo" at bounding box center [357, 635] width 23 height 9
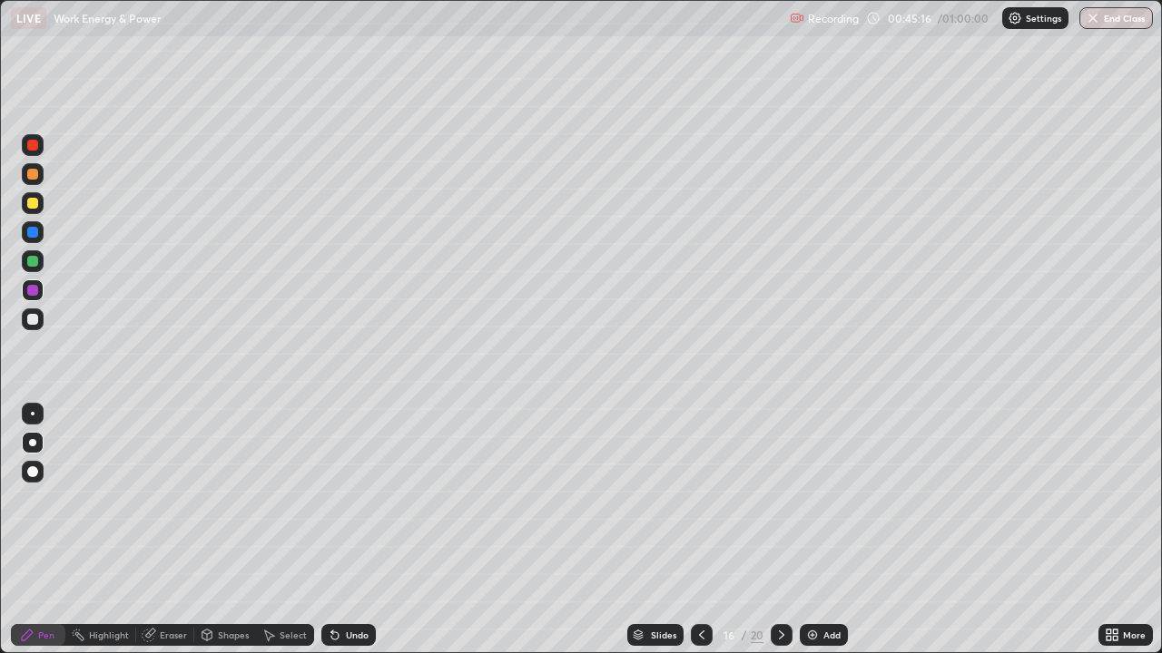
click at [346, 530] on div "Undo" at bounding box center [357, 635] width 23 height 9
click at [700, 530] on icon at bounding box center [701, 635] width 15 height 15
click at [297, 530] on div "Select" at bounding box center [285, 635] width 58 height 22
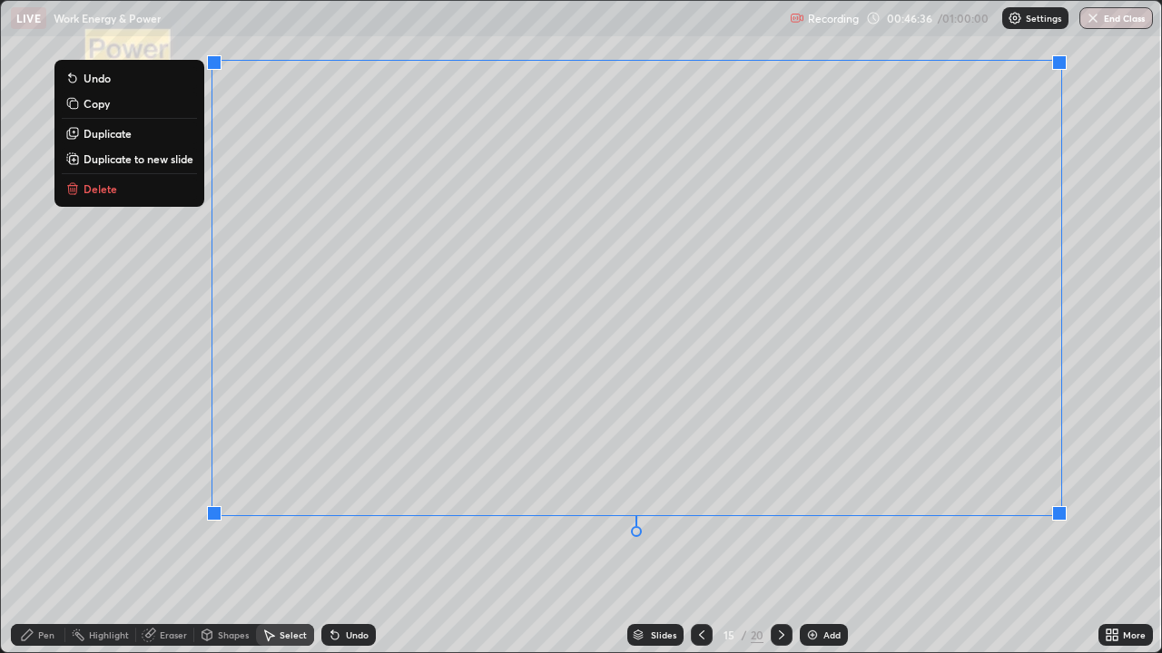
click at [126, 192] on button "Delete" at bounding box center [129, 189] width 135 height 22
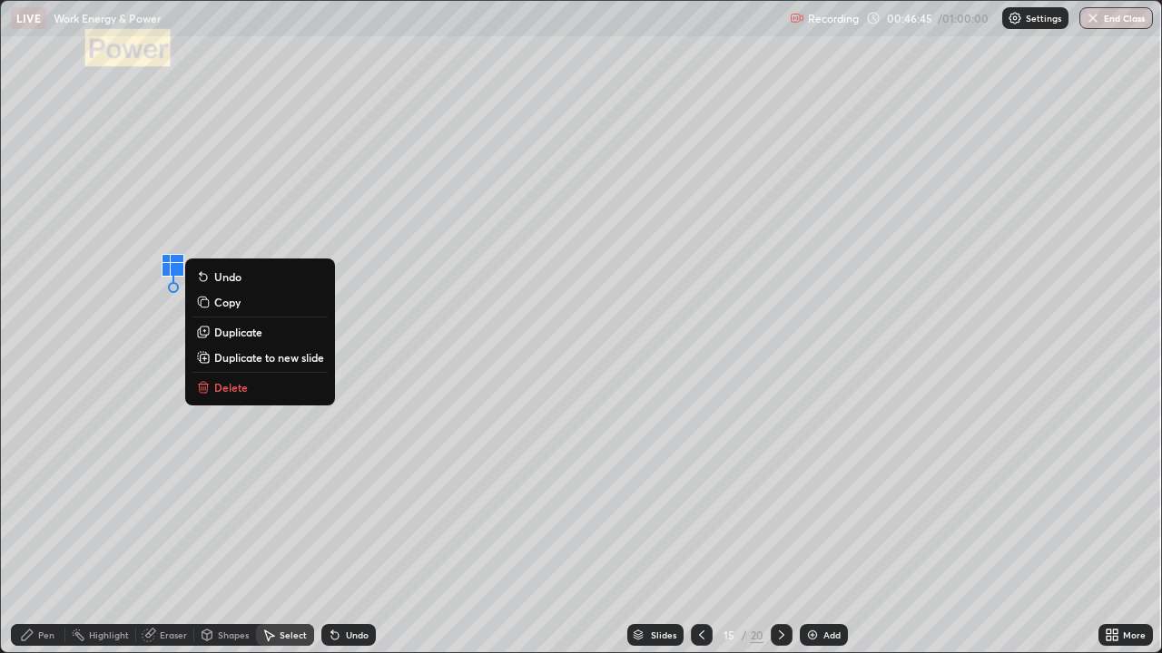
click at [235, 394] on p "Delete" at bounding box center [231, 387] width 34 height 15
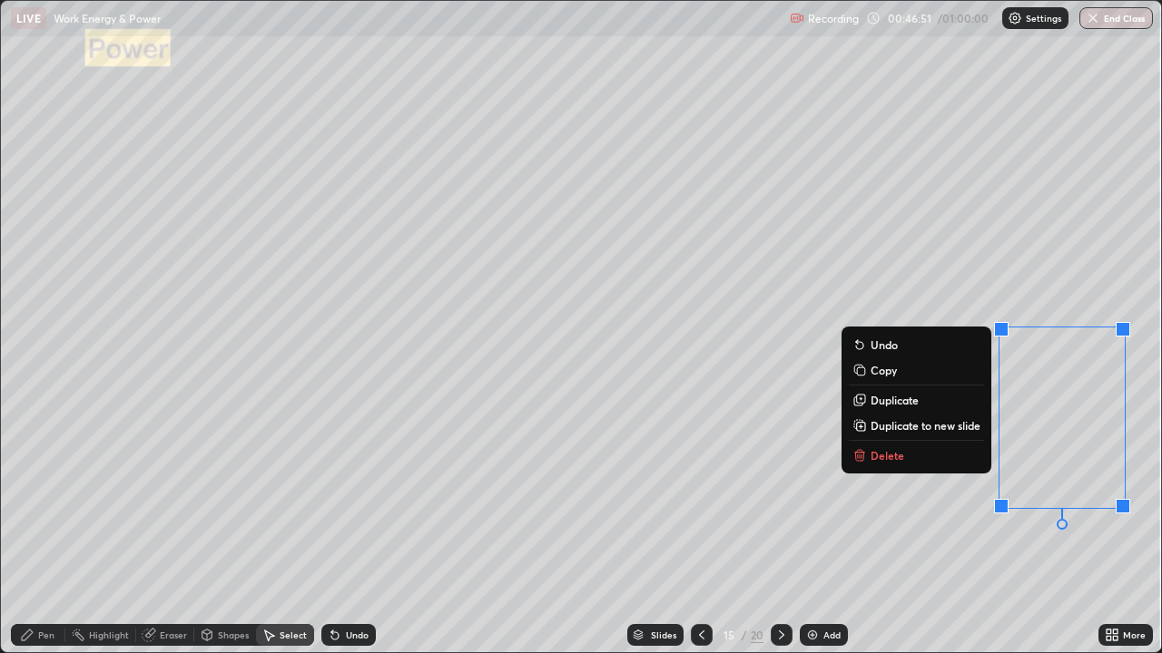
click at [889, 456] on p "Delete" at bounding box center [887, 455] width 34 height 15
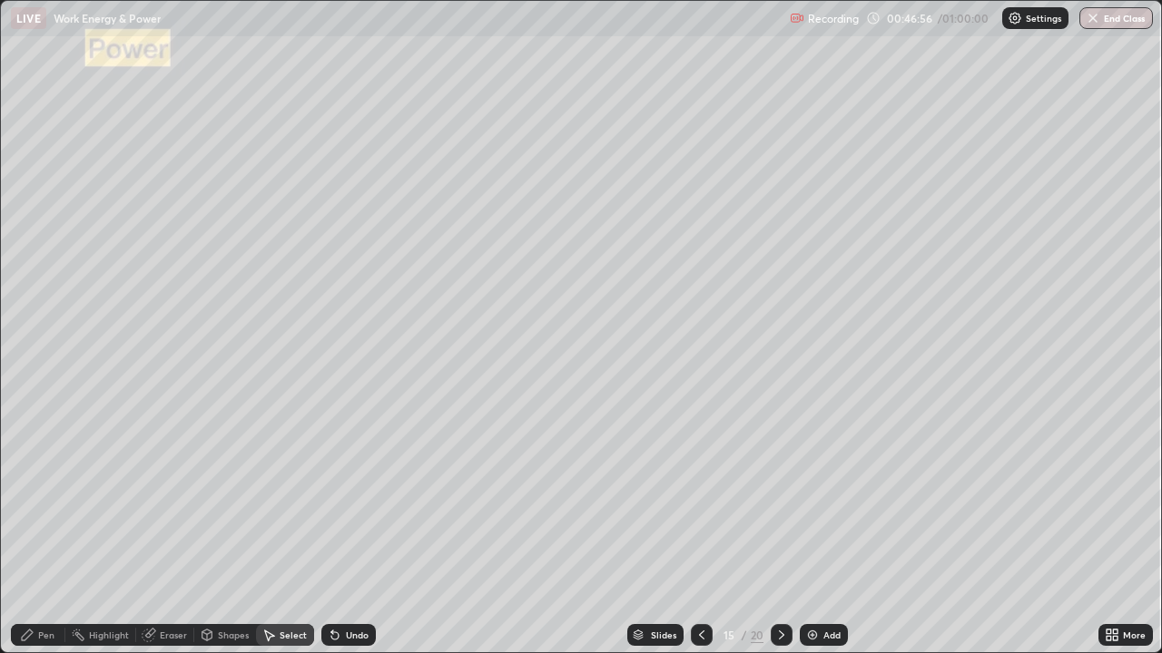
click at [40, 530] on div "Pen" at bounding box center [46, 635] width 16 height 9
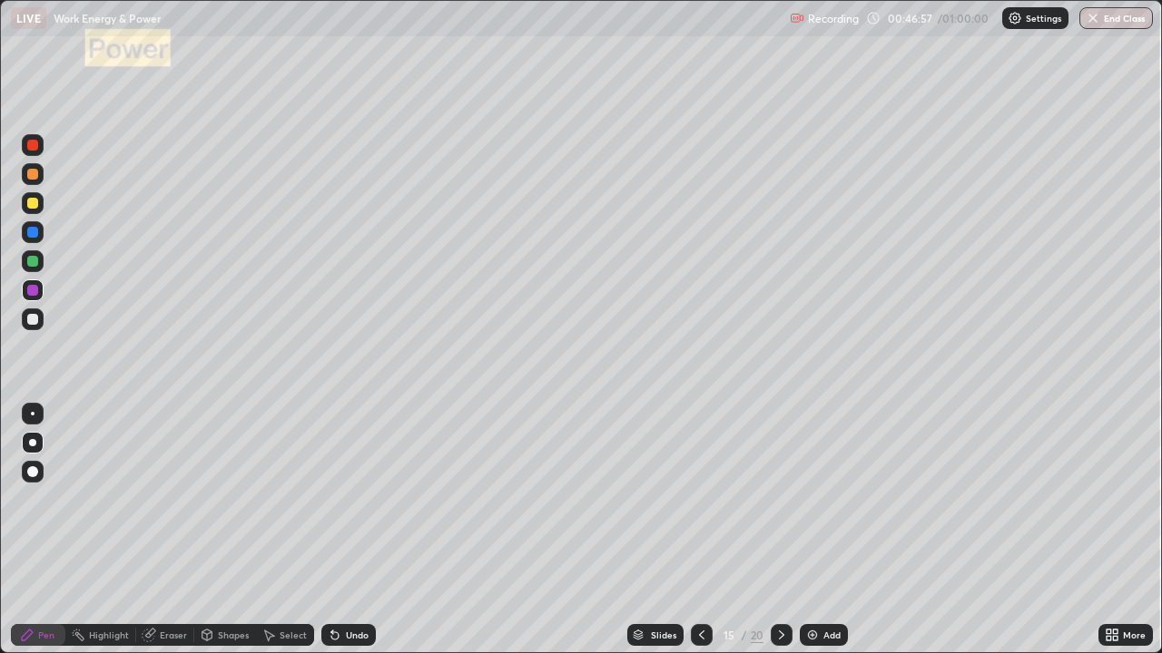
click at [30, 251] on div at bounding box center [33, 261] width 22 height 22
click at [31, 253] on div at bounding box center [33, 261] width 22 height 22
click at [346, 530] on div "Undo" at bounding box center [357, 635] width 23 height 9
click at [341, 530] on div "Undo" at bounding box center [348, 635] width 54 height 22
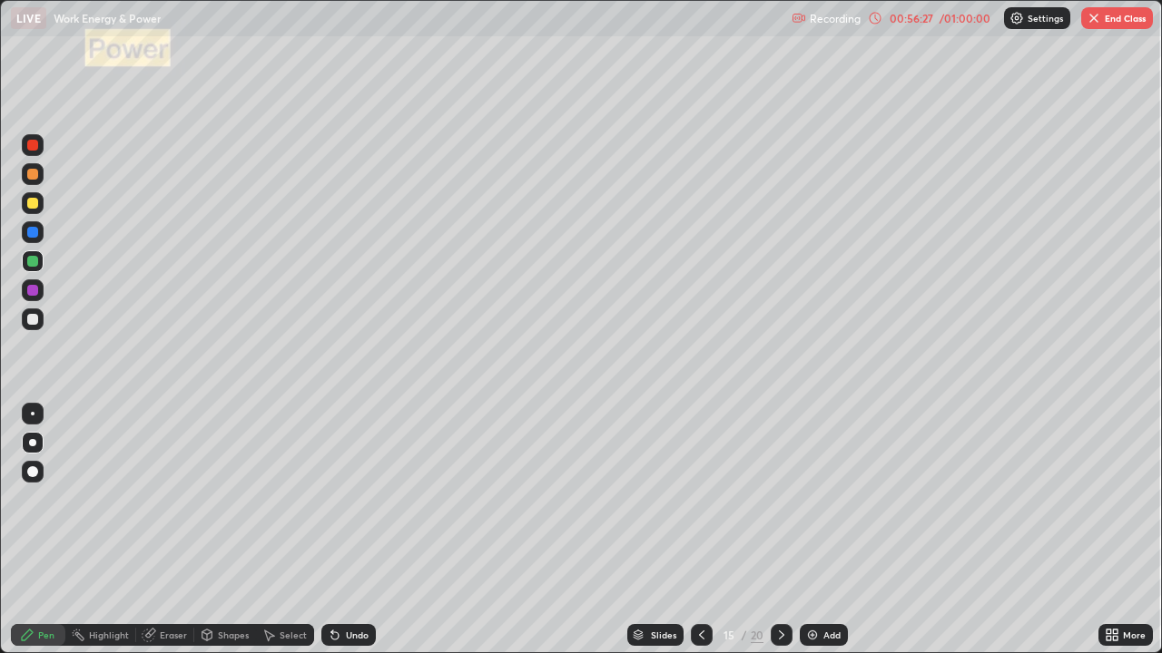
click at [1111, 23] on button "End Class" at bounding box center [1117, 18] width 72 height 22
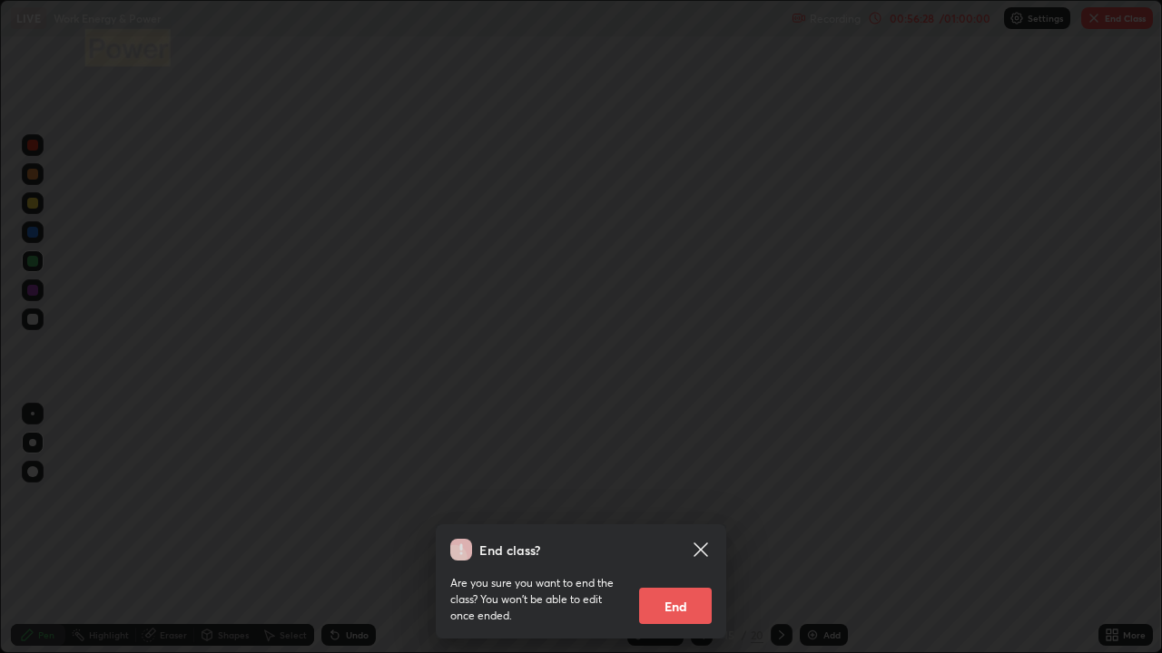
click at [666, 530] on button "End" at bounding box center [675, 606] width 73 height 36
